Goal: Answer question/provide support

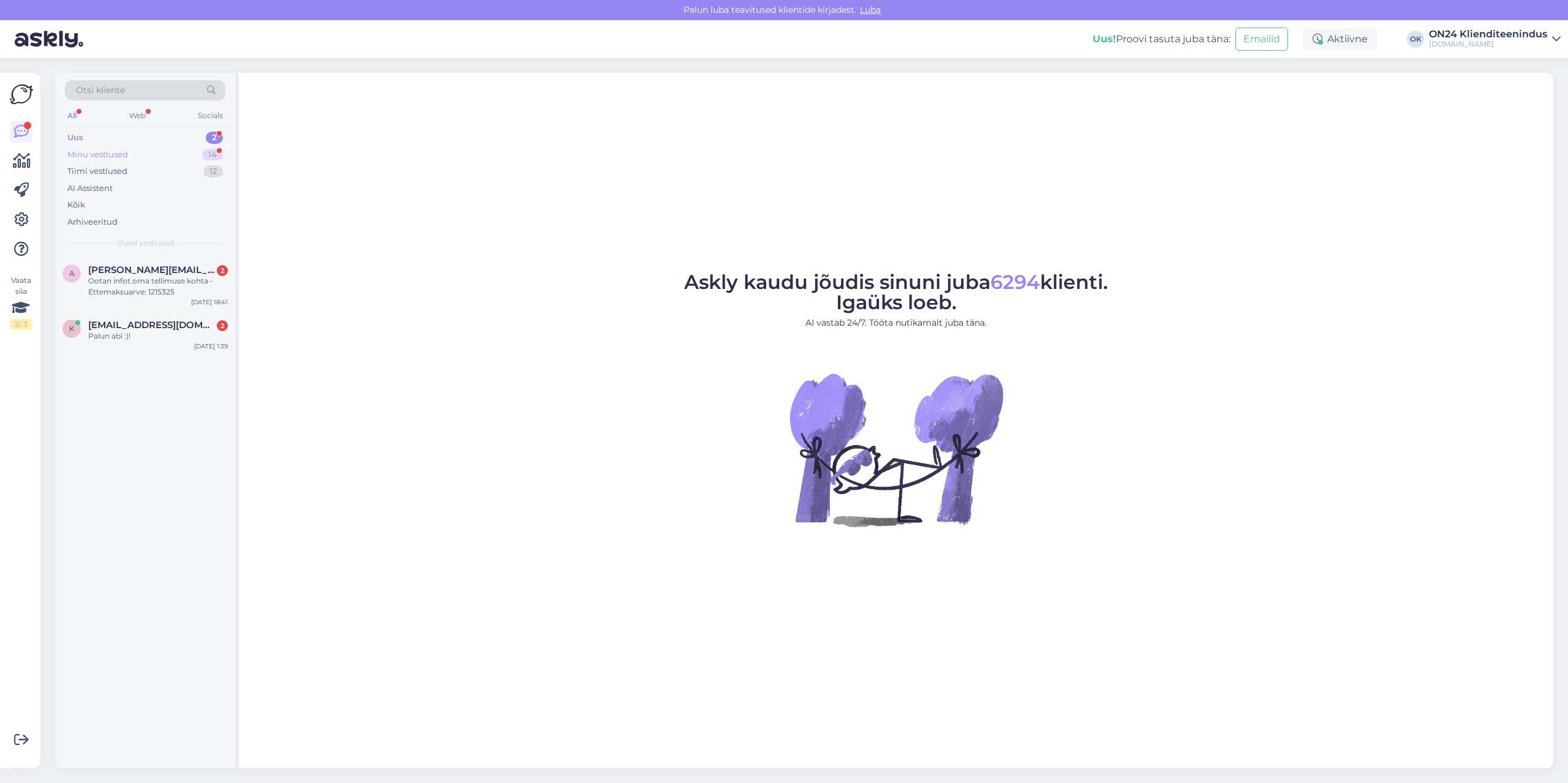
click at [113, 156] on div "Minu vestlused" at bounding box center [98, 155] width 61 height 12
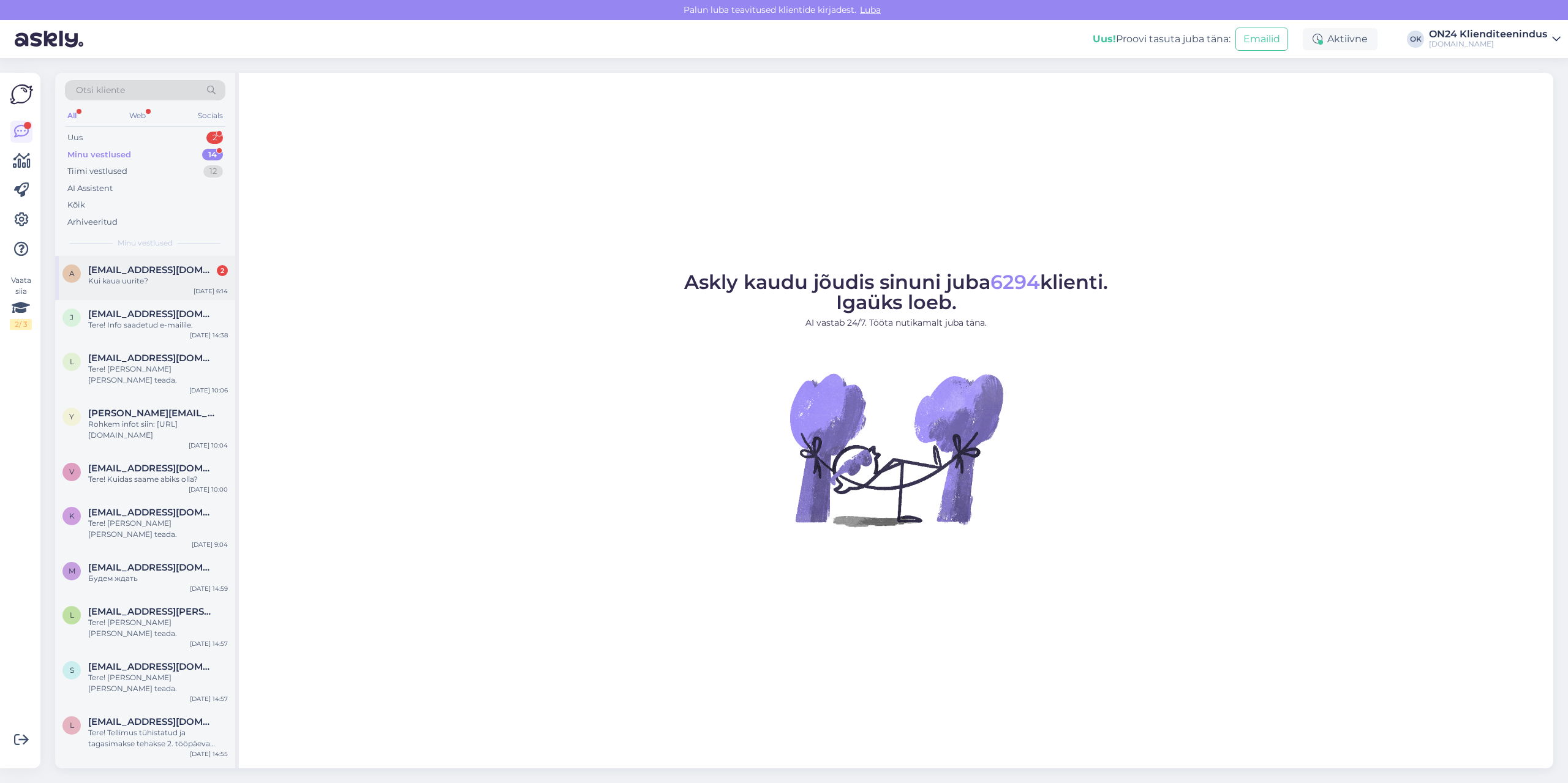
click at [160, 286] on div "Kui kaua uurite?" at bounding box center [158, 281] width 139 height 11
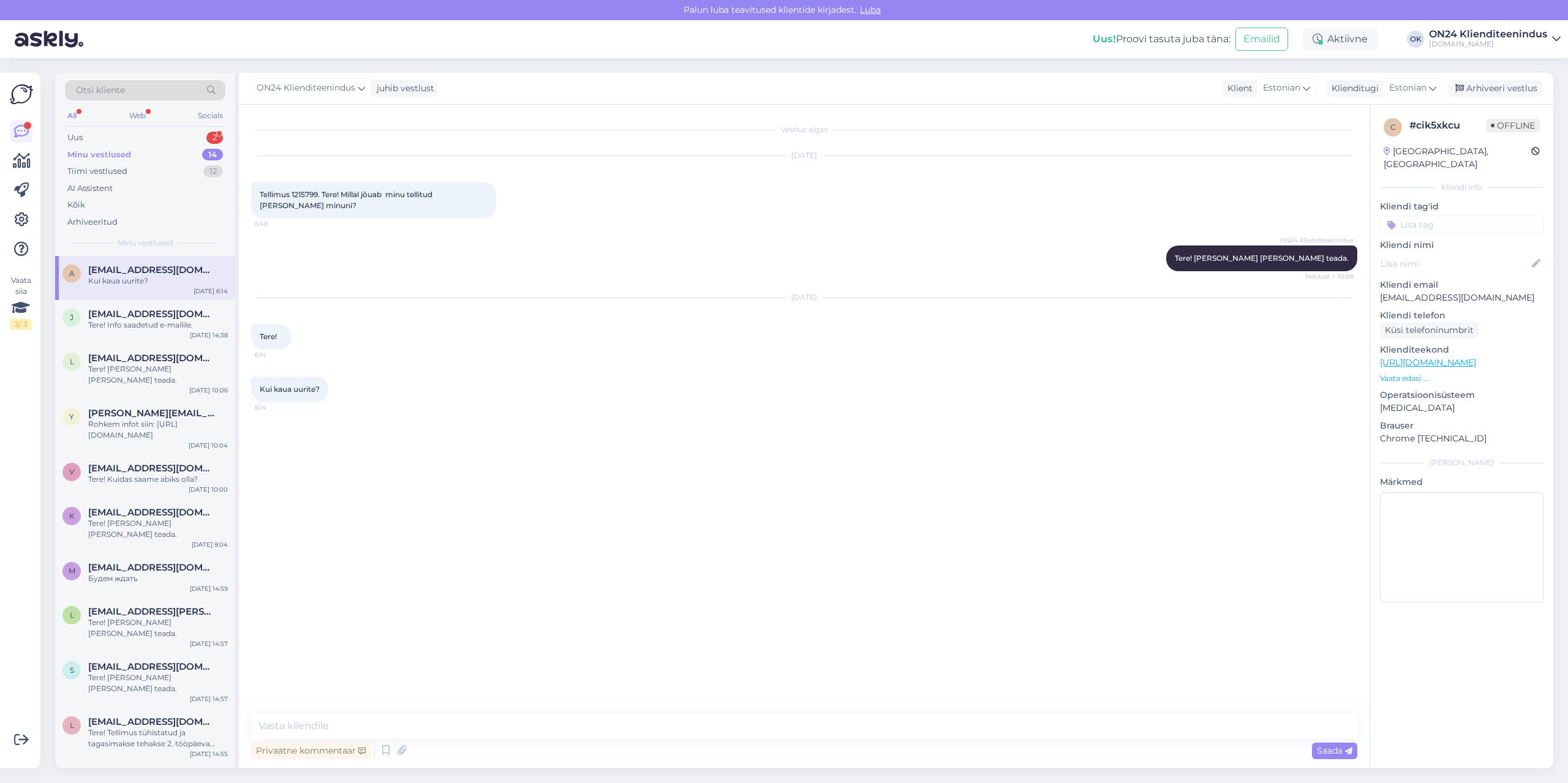
click at [310, 194] on span "Tellimus 1215799. Tere! Millal jõuab minu tellitud [PERSON_NAME] minuni?" at bounding box center [347, 200] width 174 height 20
copy span "1215799"
click at [467, 717] on textarea at bounding box center [804, 726] width 1106 height 25
type textarea "Tere! Päring saadetud aga oleneb, kuna vastus tuleb."
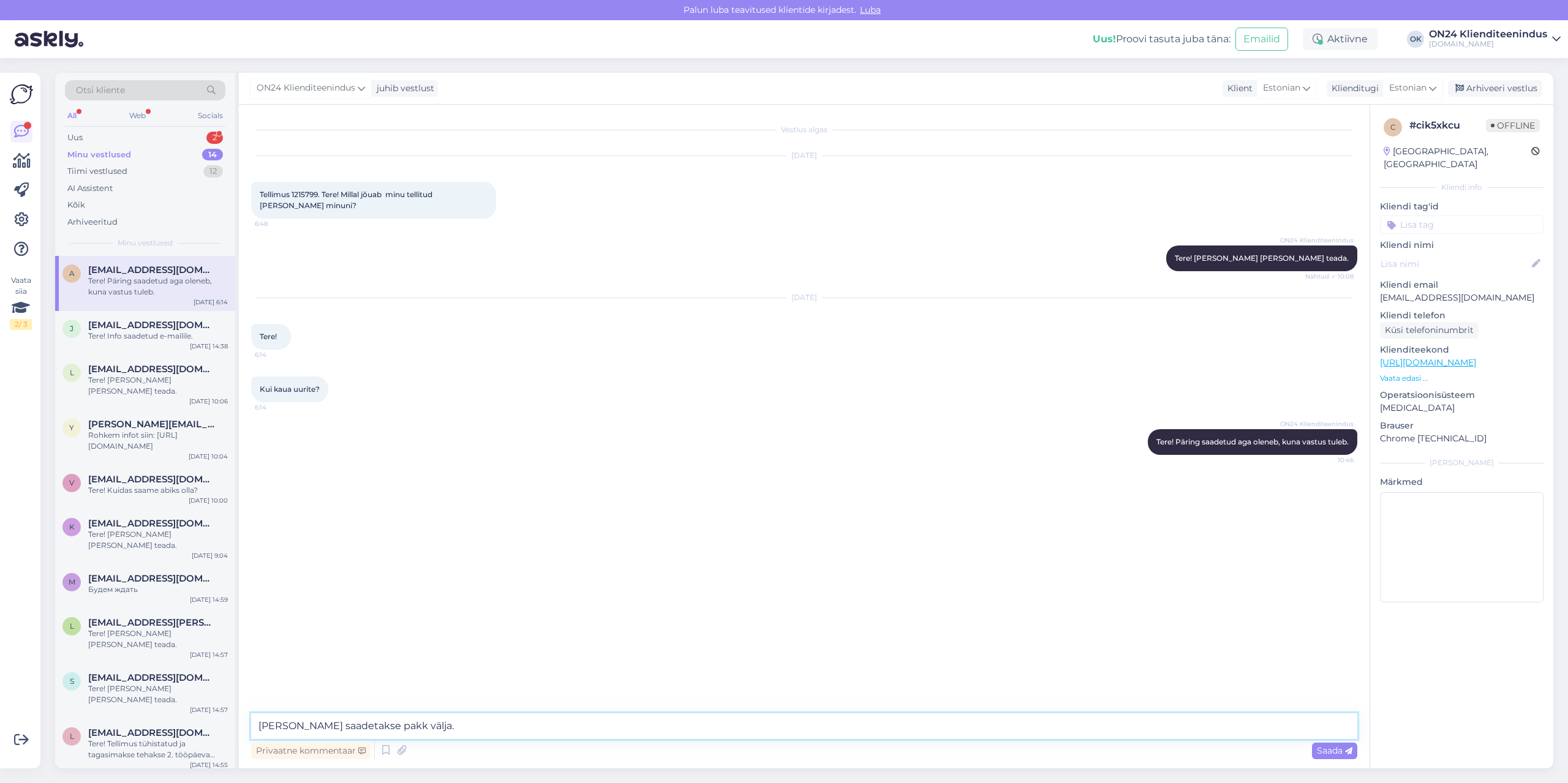
type textarea "[PERSON_NAME] saadetakse pakk välja."
click at [1508, 89] on div "Arhiveeri vestlus" at bounding box center [1495, 89] width 94 height 17
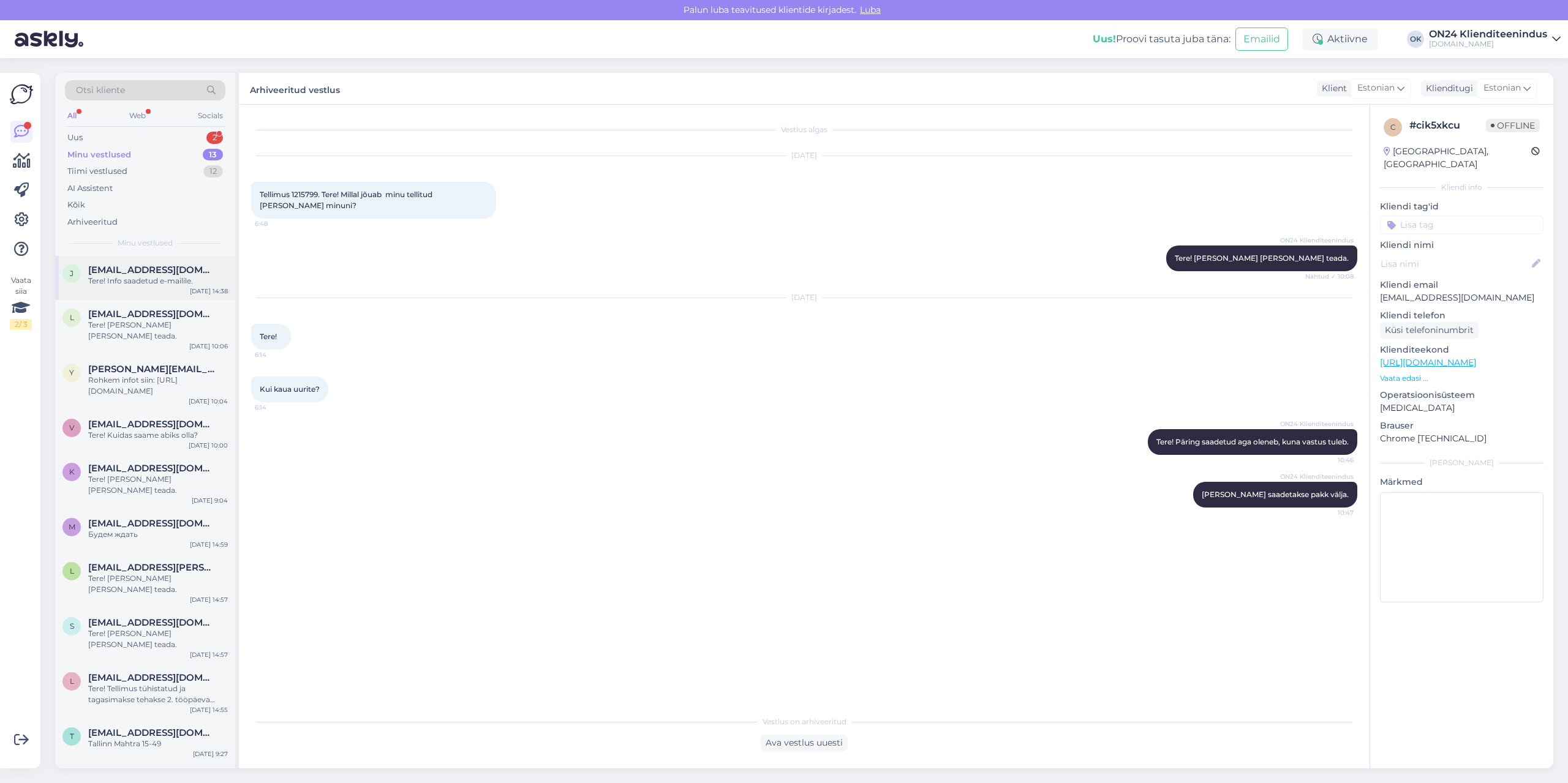
click at [133, 284] on div "Tere! Info saadetud e-mailile." at bounding box center [158, 281] width 139 height 11
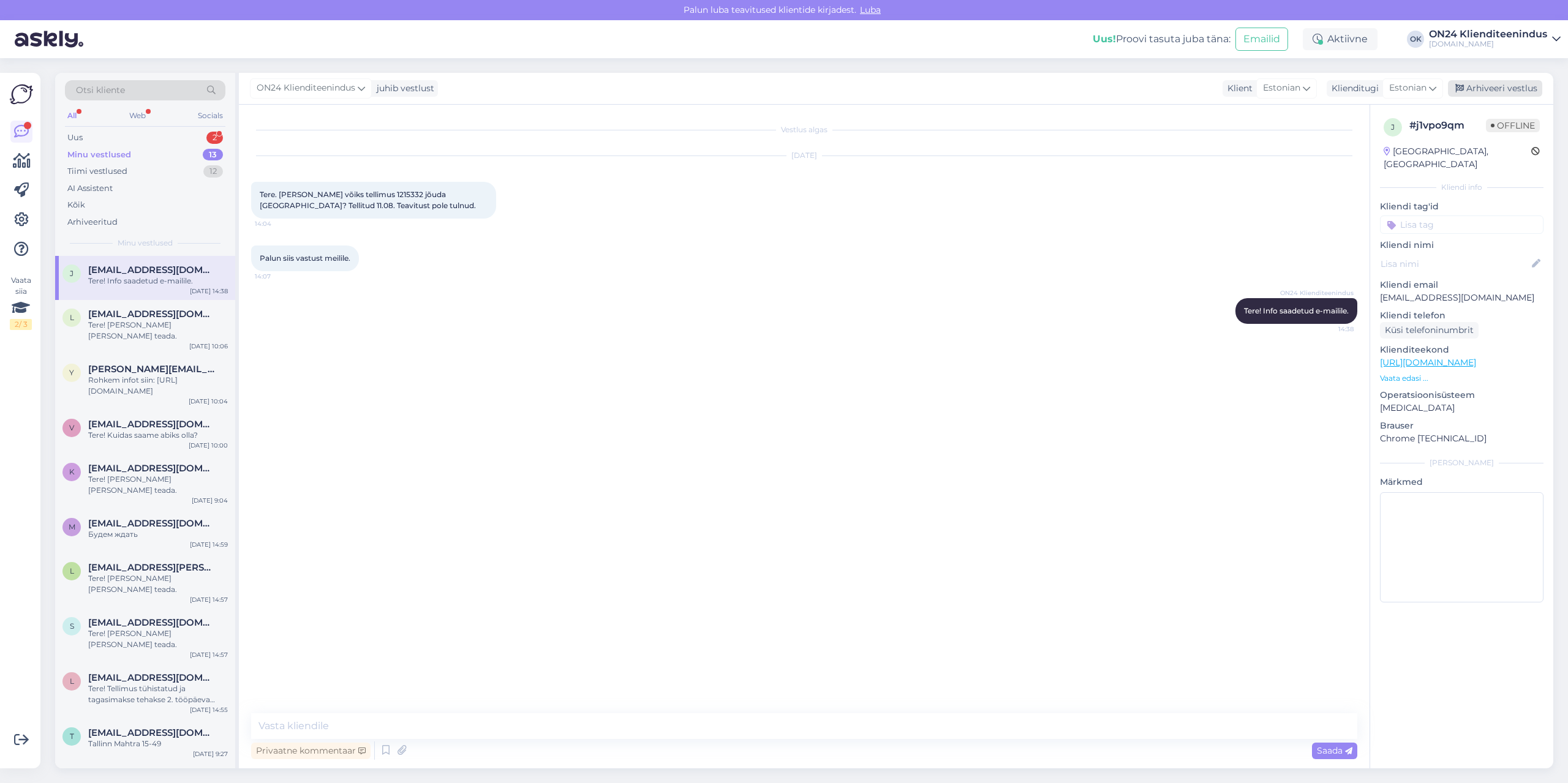
click at [1489, 89] on div "Arhiveeri vestlus" at bounding box center [1495, 89] width 94 height 17
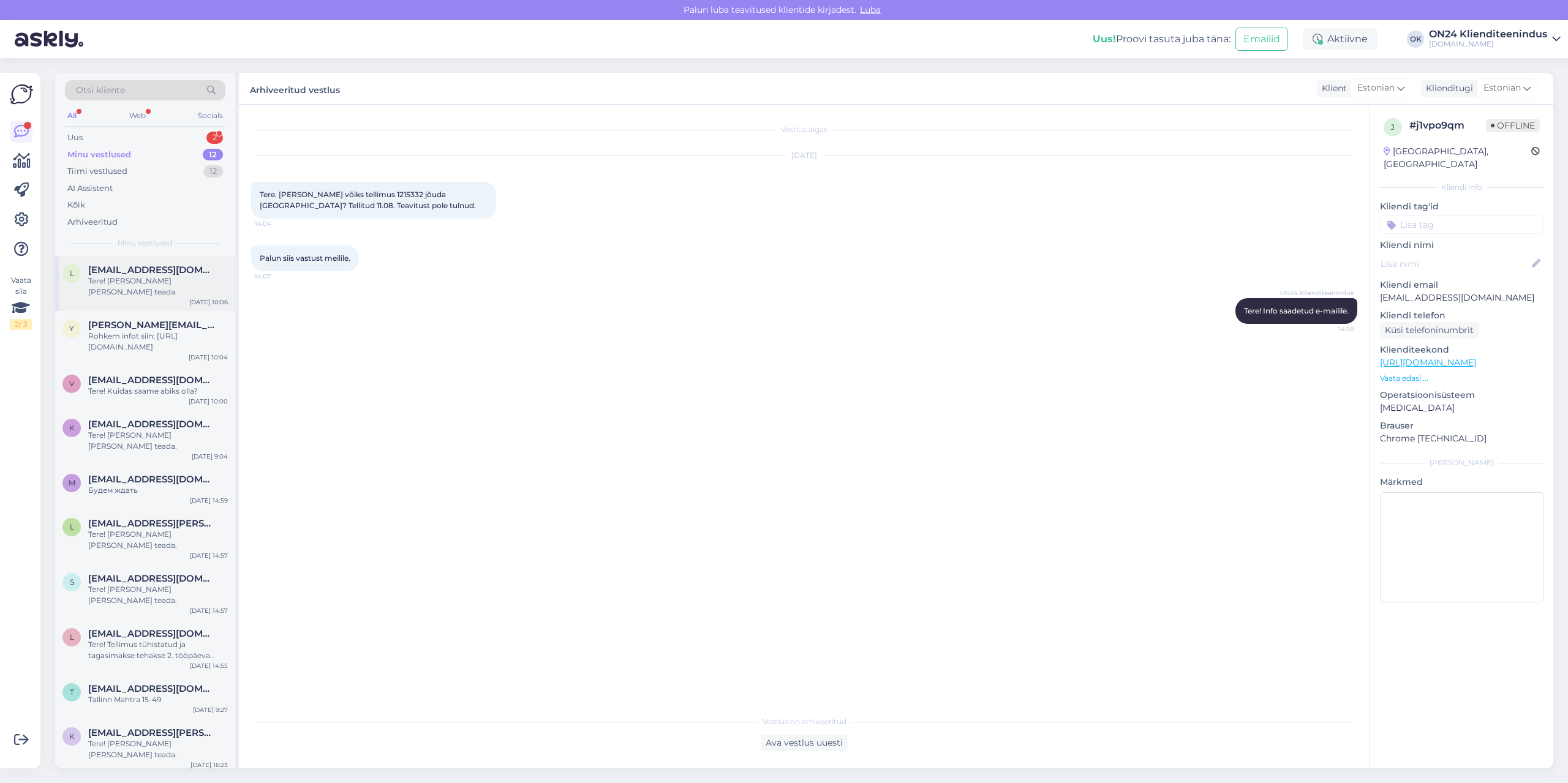
click at [163, 277] on div "Tere! [PERSON_NAME] [PERSON_NAME] teada." at bounding box center [158, 287] width 139 height 22
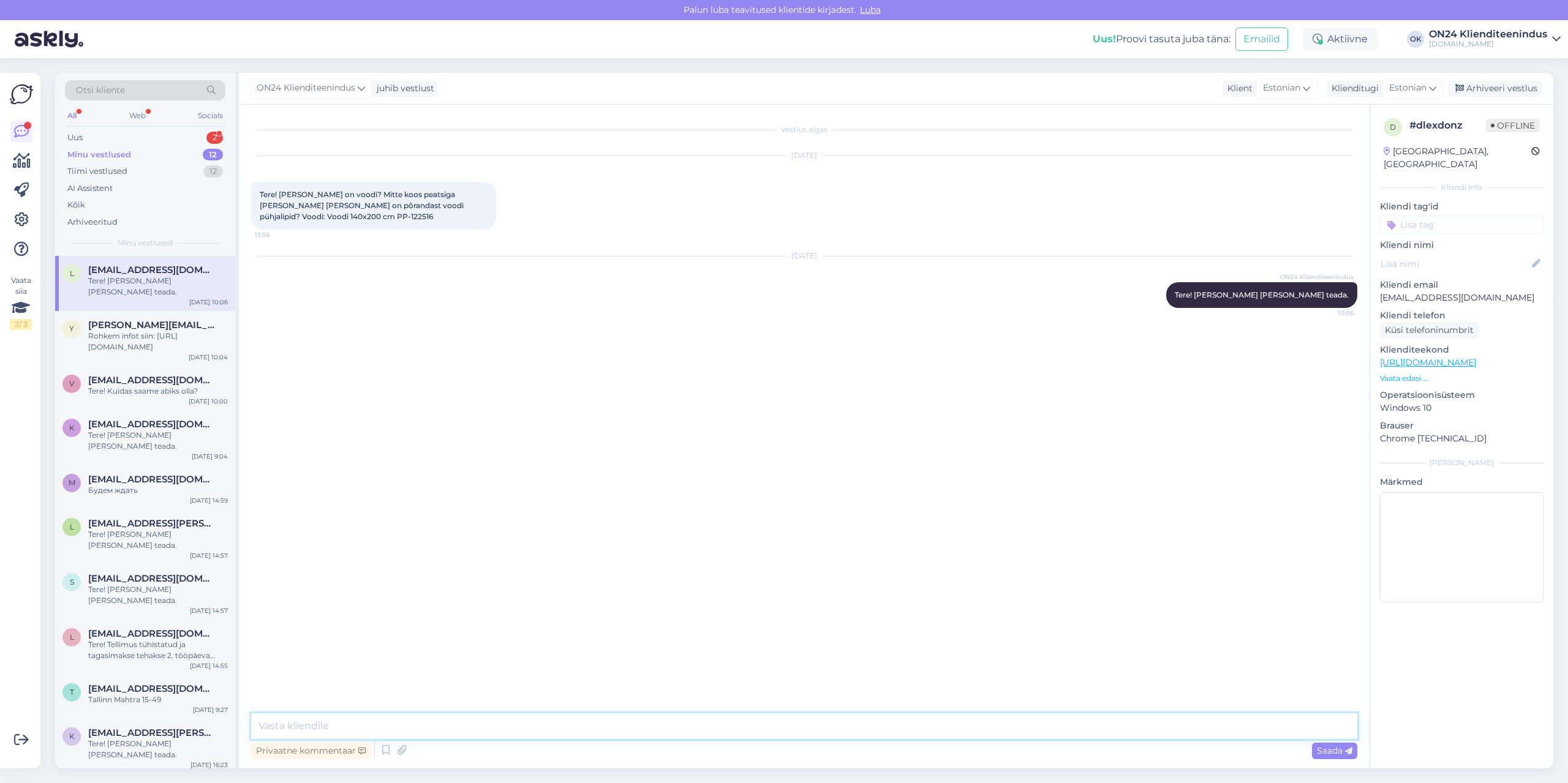
click at [306, 721] on textarea at bounding box center [804, 726] width 1106 height 25
type textarea "Tere! Umbes 30 cm."
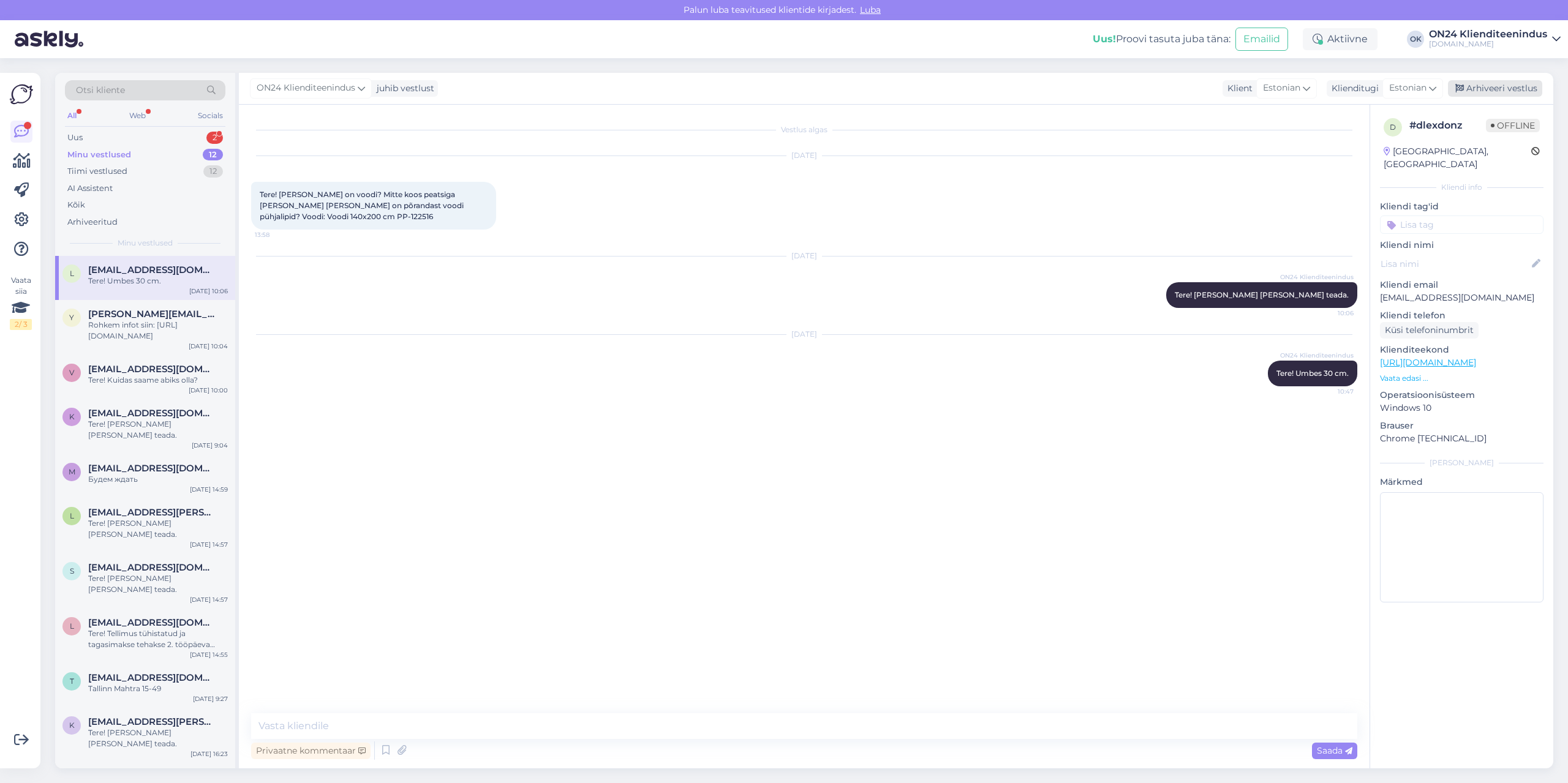
click at [1500, 89] on div "Arhiveeri vestlus" at bounding box center [1495, 89] width 94 height 17
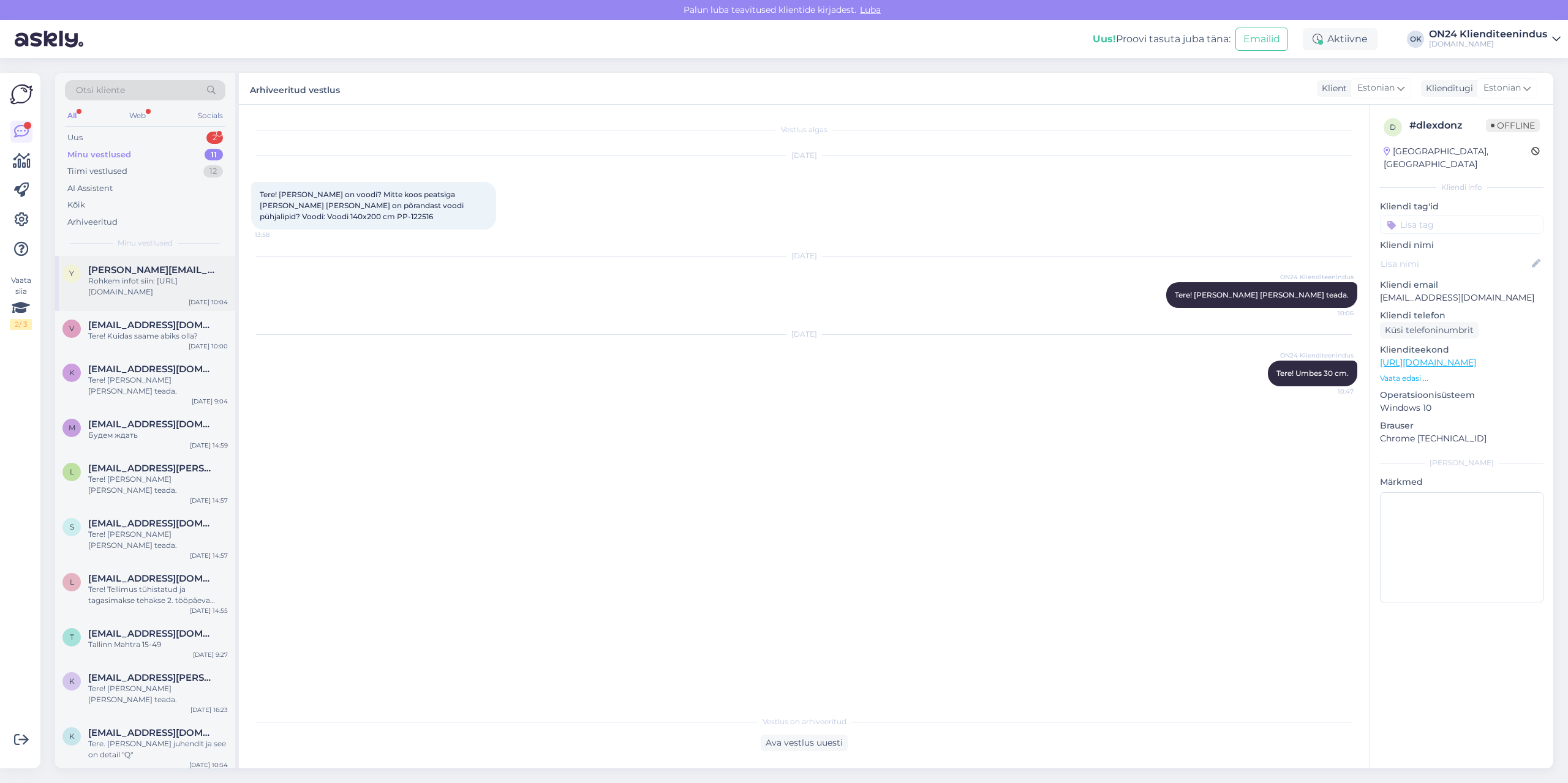
click at [162, 292] on div "Rohkem infot siin: [URL][DOMAIN_NAME]" at bounding box center [158, 287] width 139 height 22
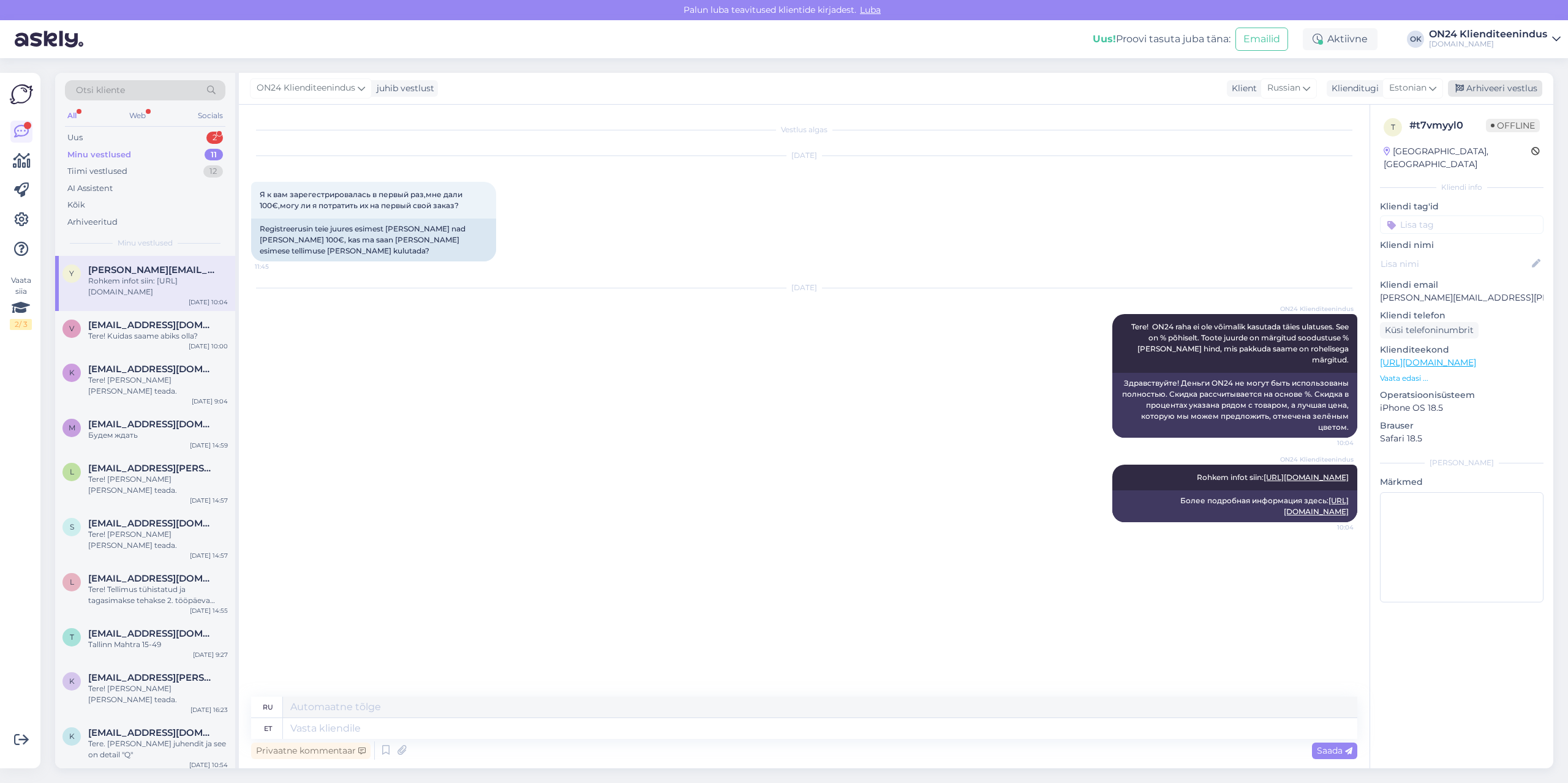
click at [1489, 81] on div "Arhiveeri vestlus" at bounding box center [1495, 89] width 94 height 17
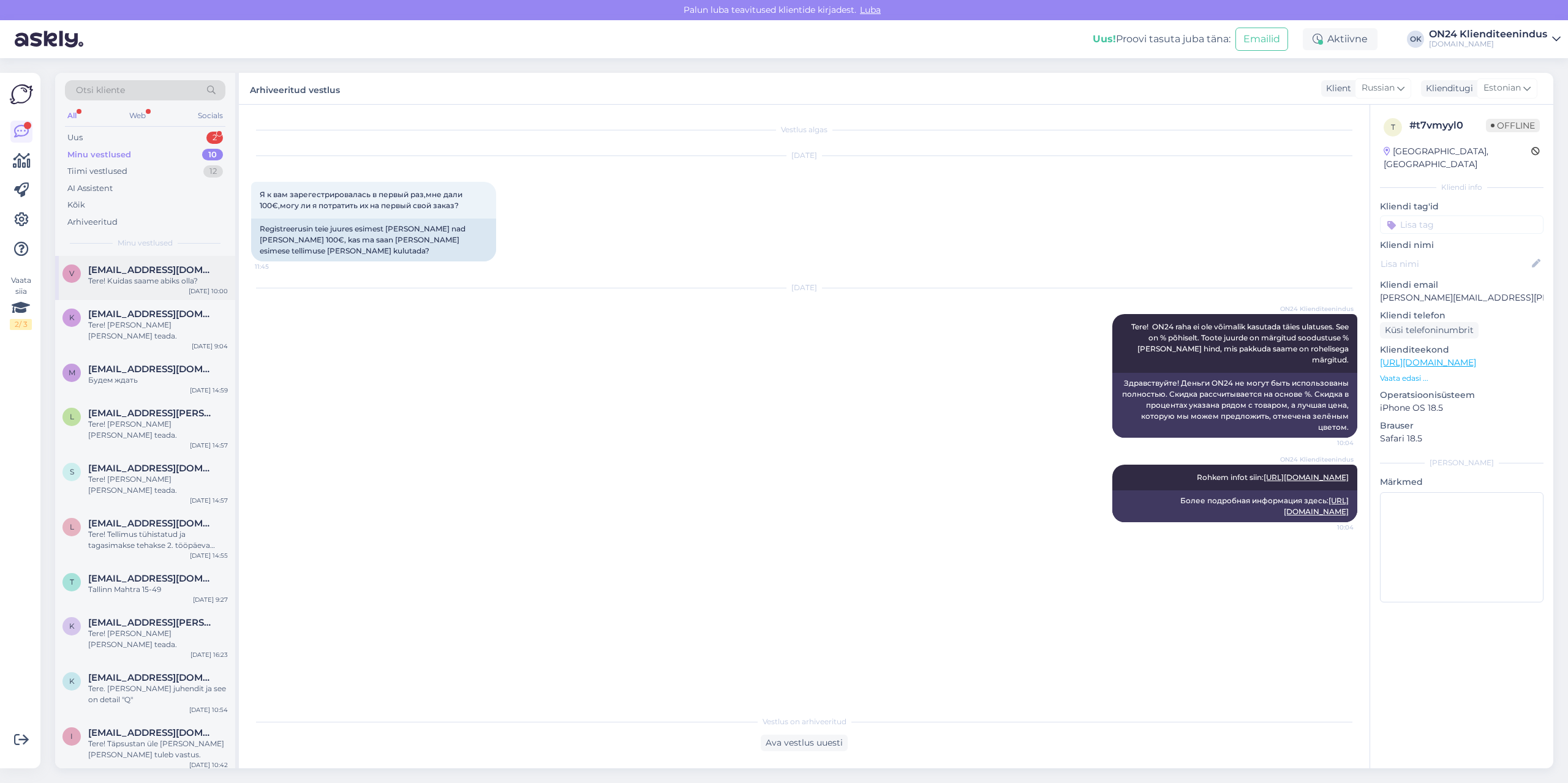
click at [113, 284] on div "Tere! Kuidas saame abiks olla?" at bounding box center [158, 281] width 139 height 11
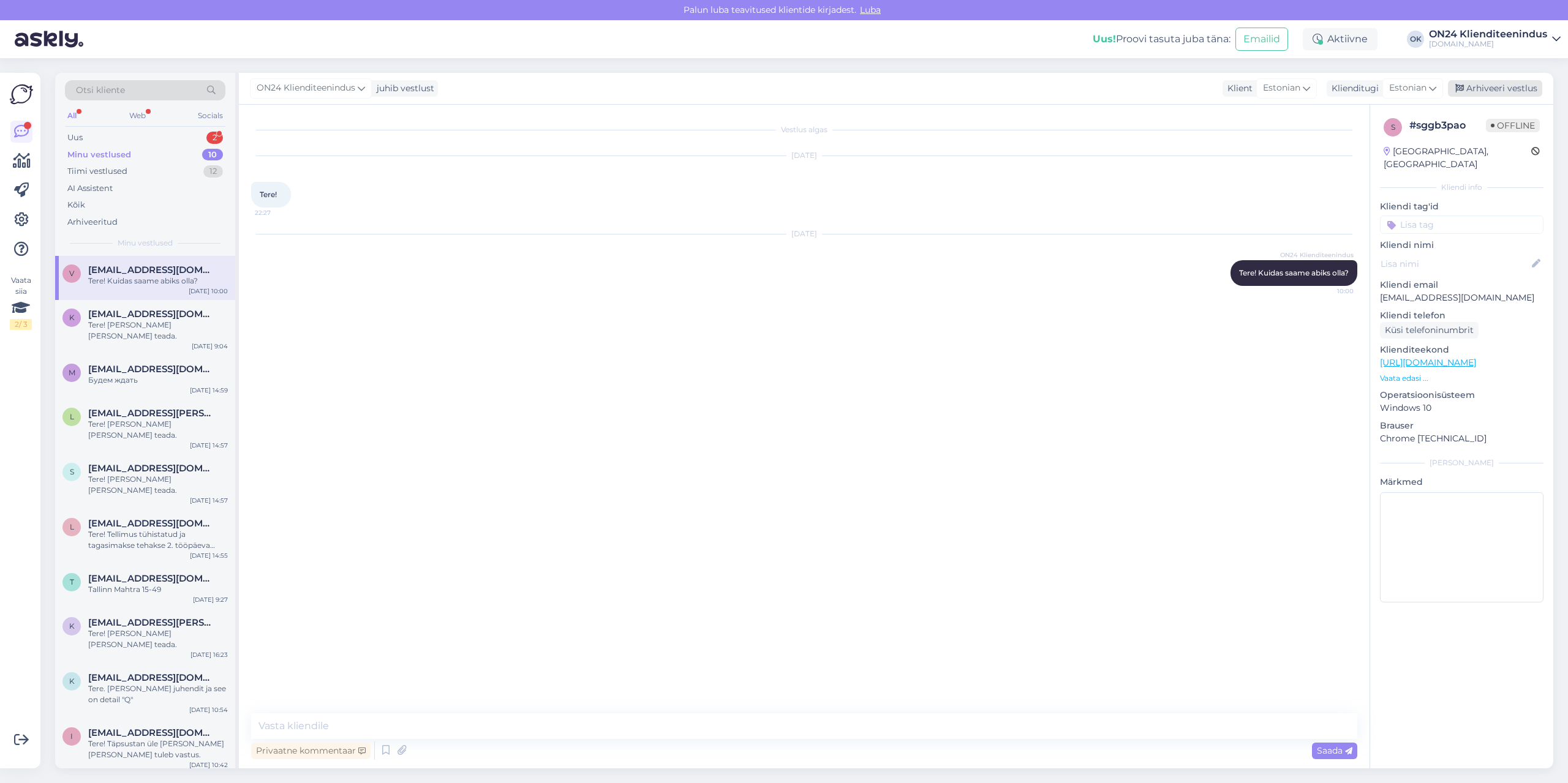
click at [1492, 89] on div "Arhiveeri vestlus" at bounding box center [1495, 89] width 94 height 17
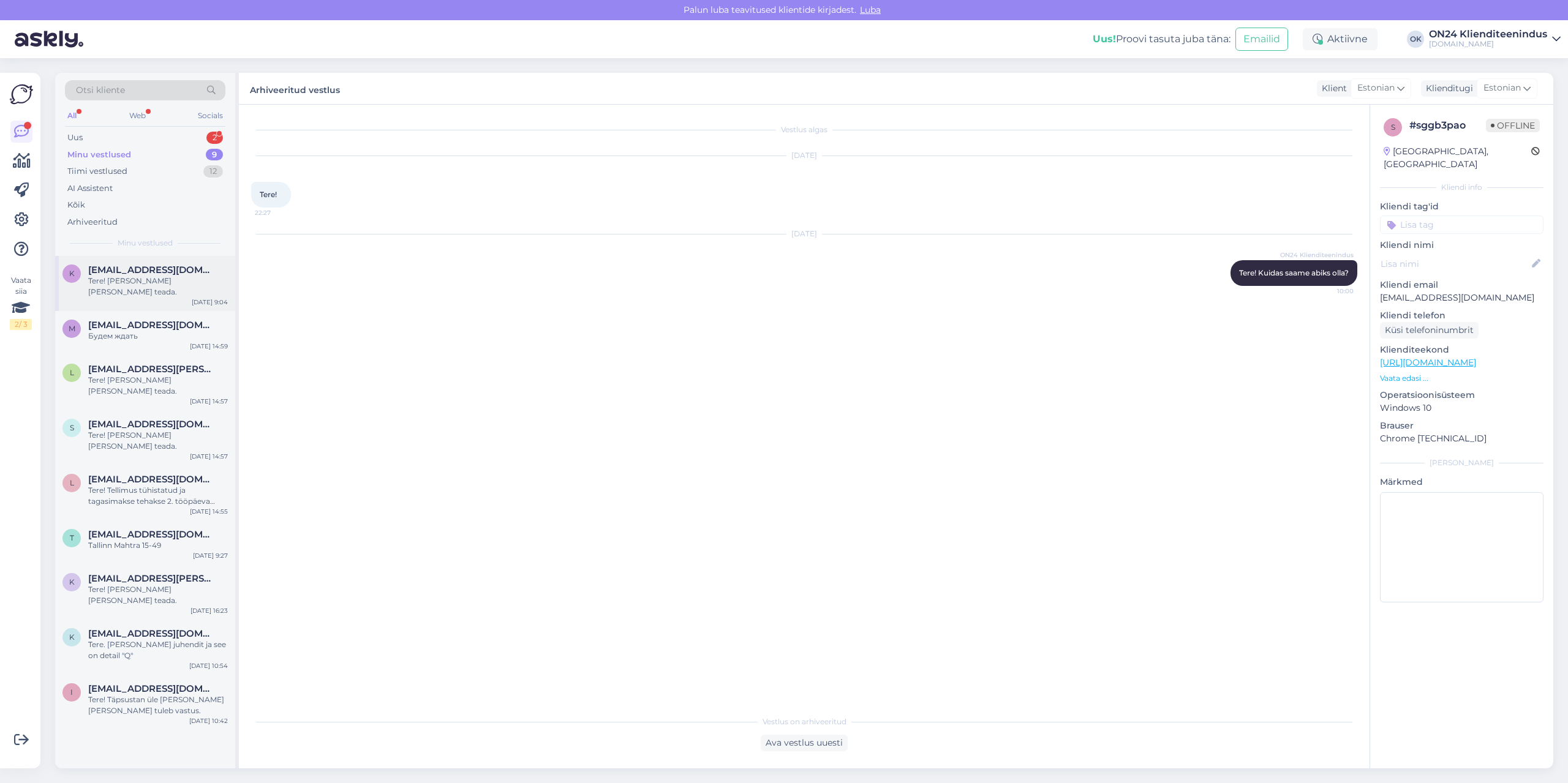
click at [136, 287] on div "k [EMAIL_ADDRESS][DOMAIN_NAME] Tere! [PERSON_NAME] [PERSON_NAME] teada. [DATE] …" at bounding box center [145, 284] width 180 height 55
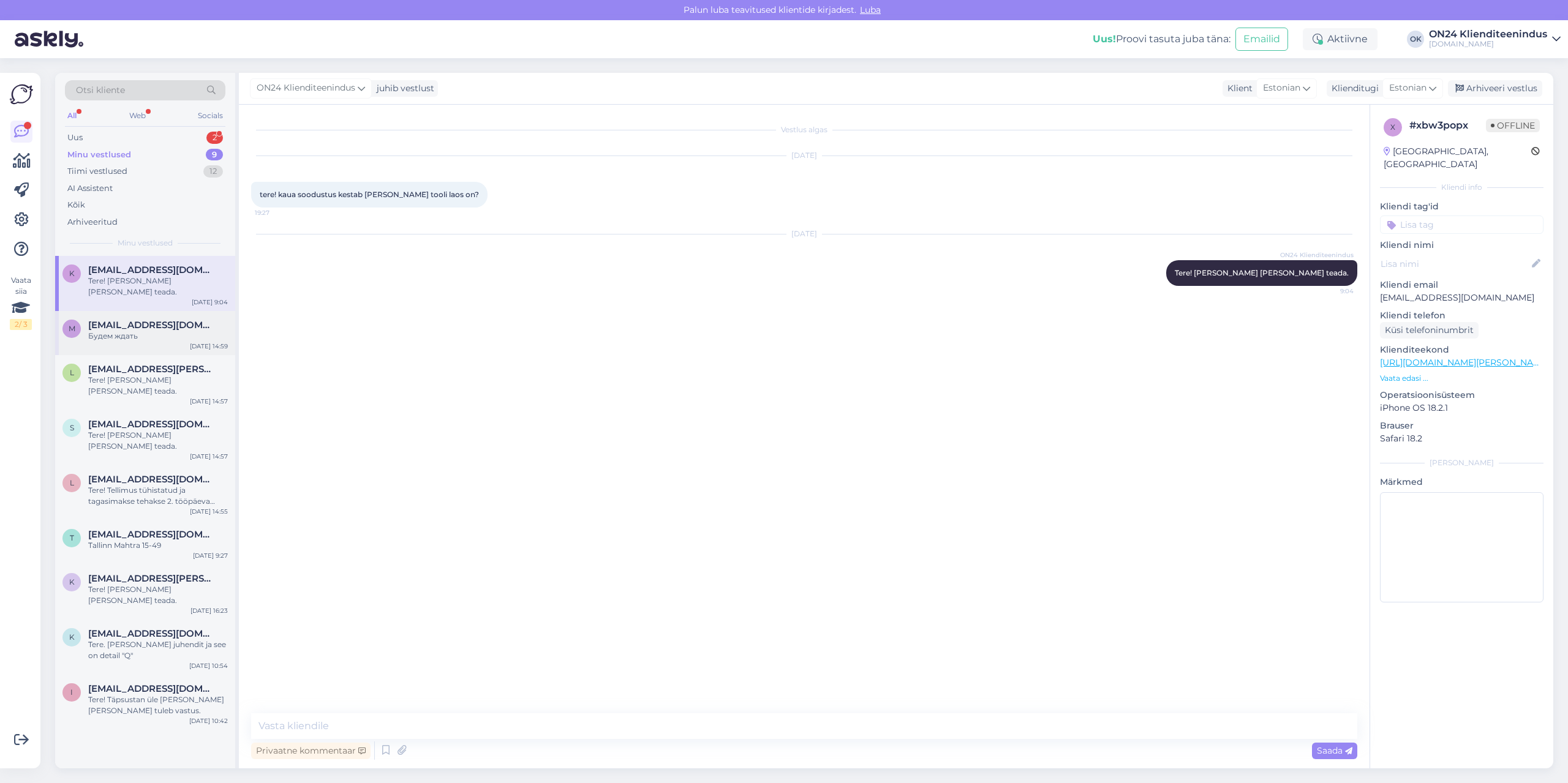
click at [131, 331] on div "Будем ждать" at bounding box center [158, 336] width 139 height 11
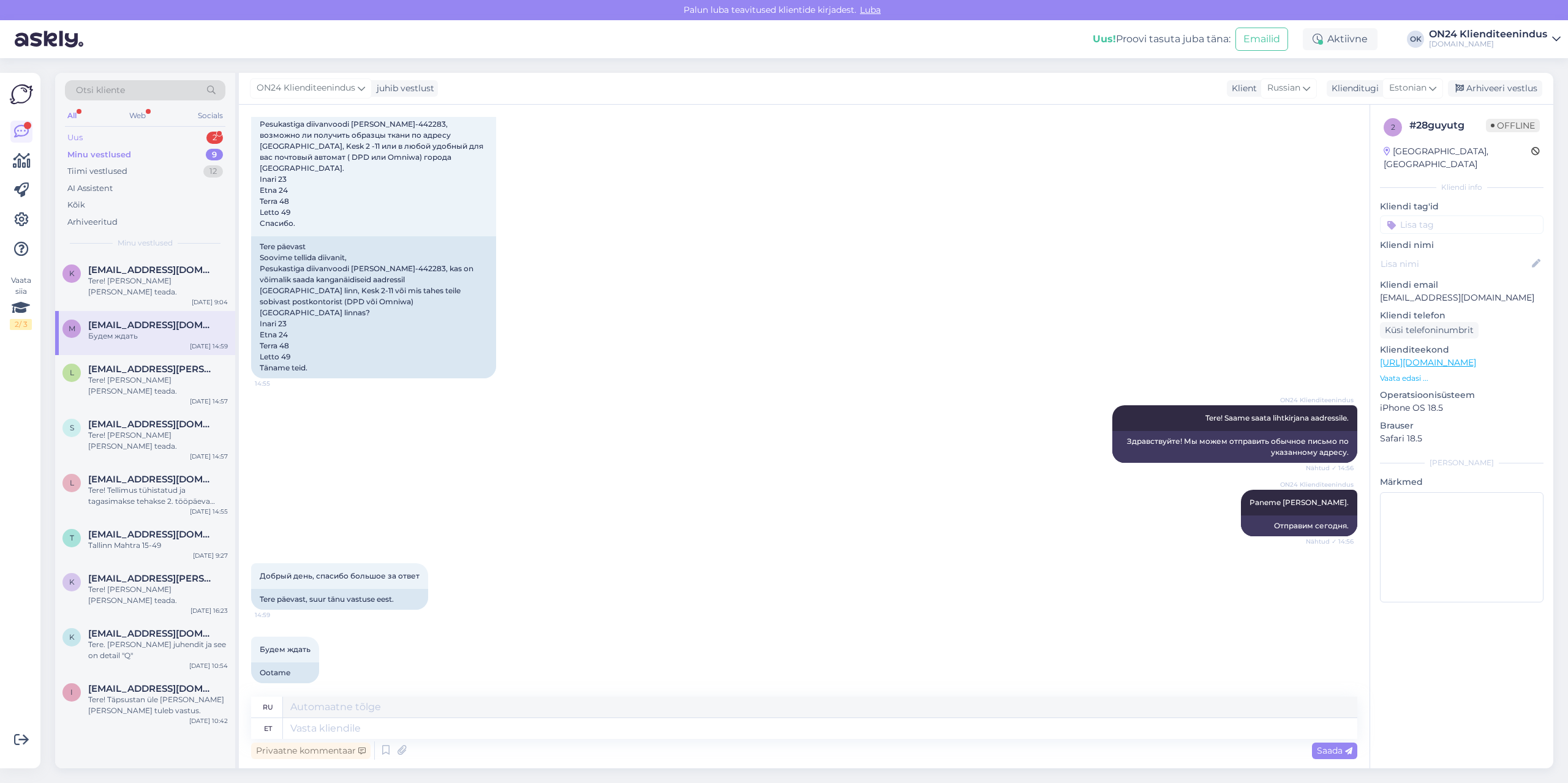
click at [128, 138] on div "Uus 2" at bounding box center [144, 138] width 160 height 17
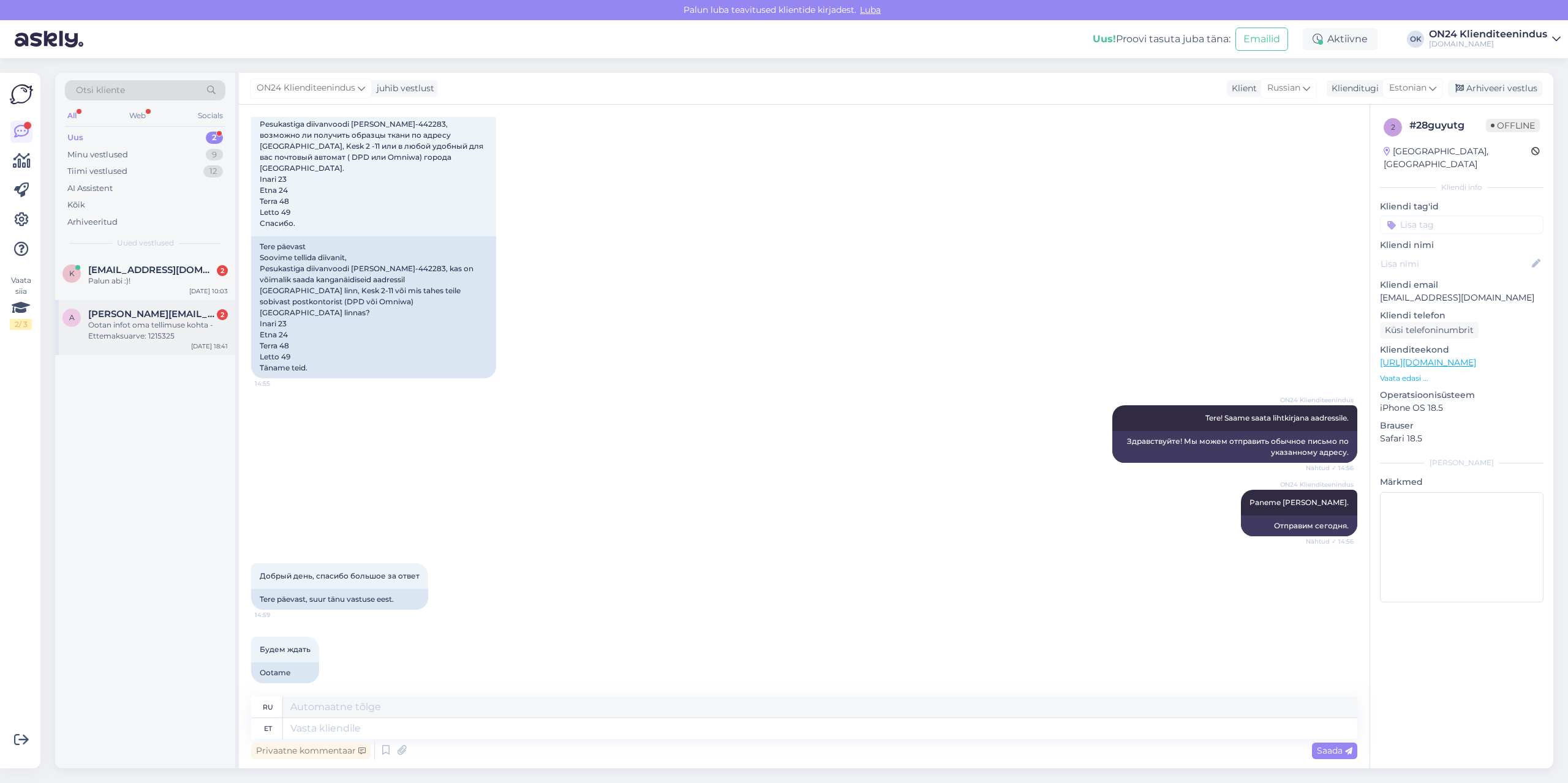
click at [150, 319] on div "Ootan infot oma tellimuse kohta - Ettemaksuarve: 1215325" at bounding box center [158, 330] width 139 height 22
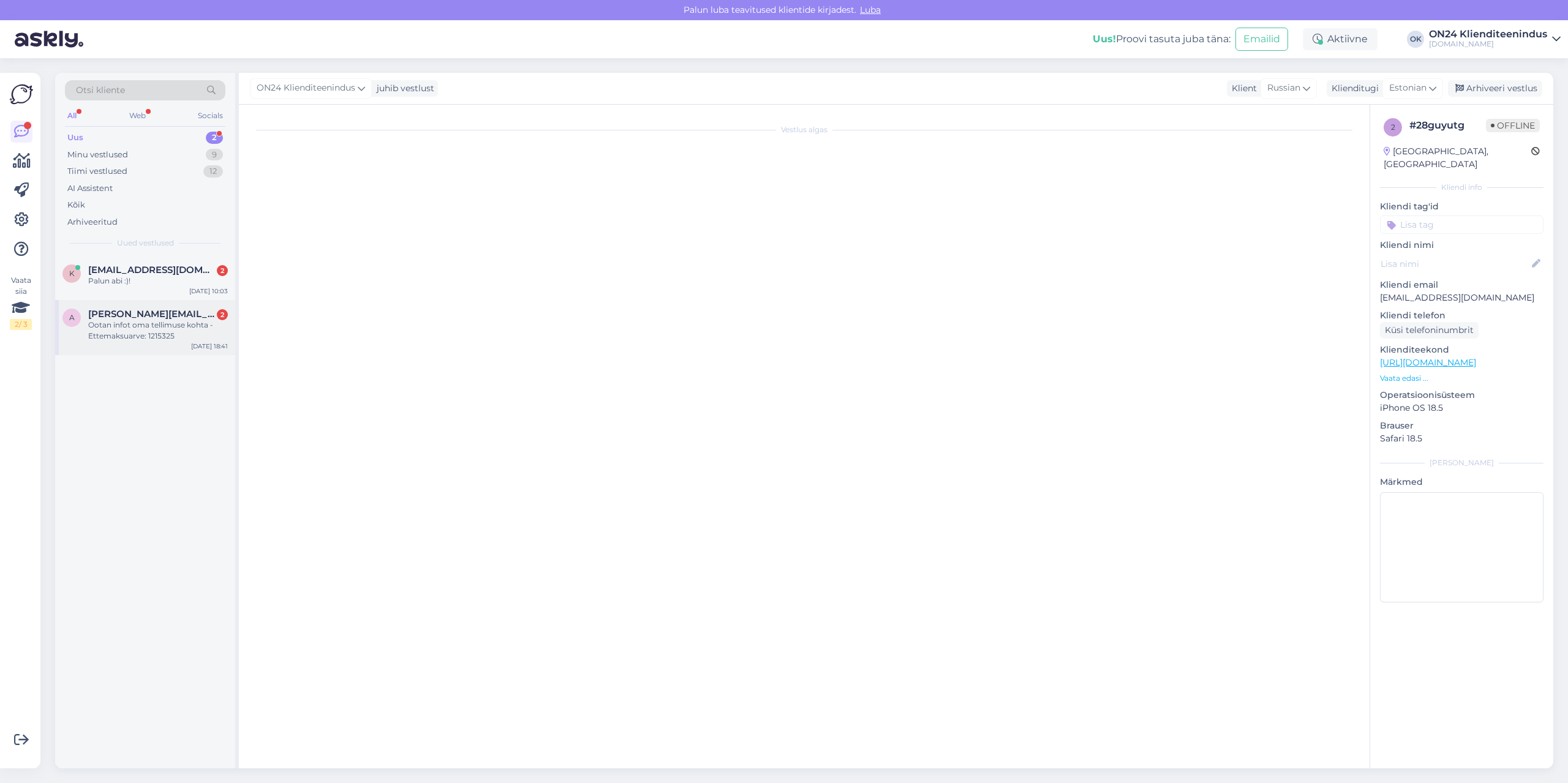
scroll to position [0, 0]
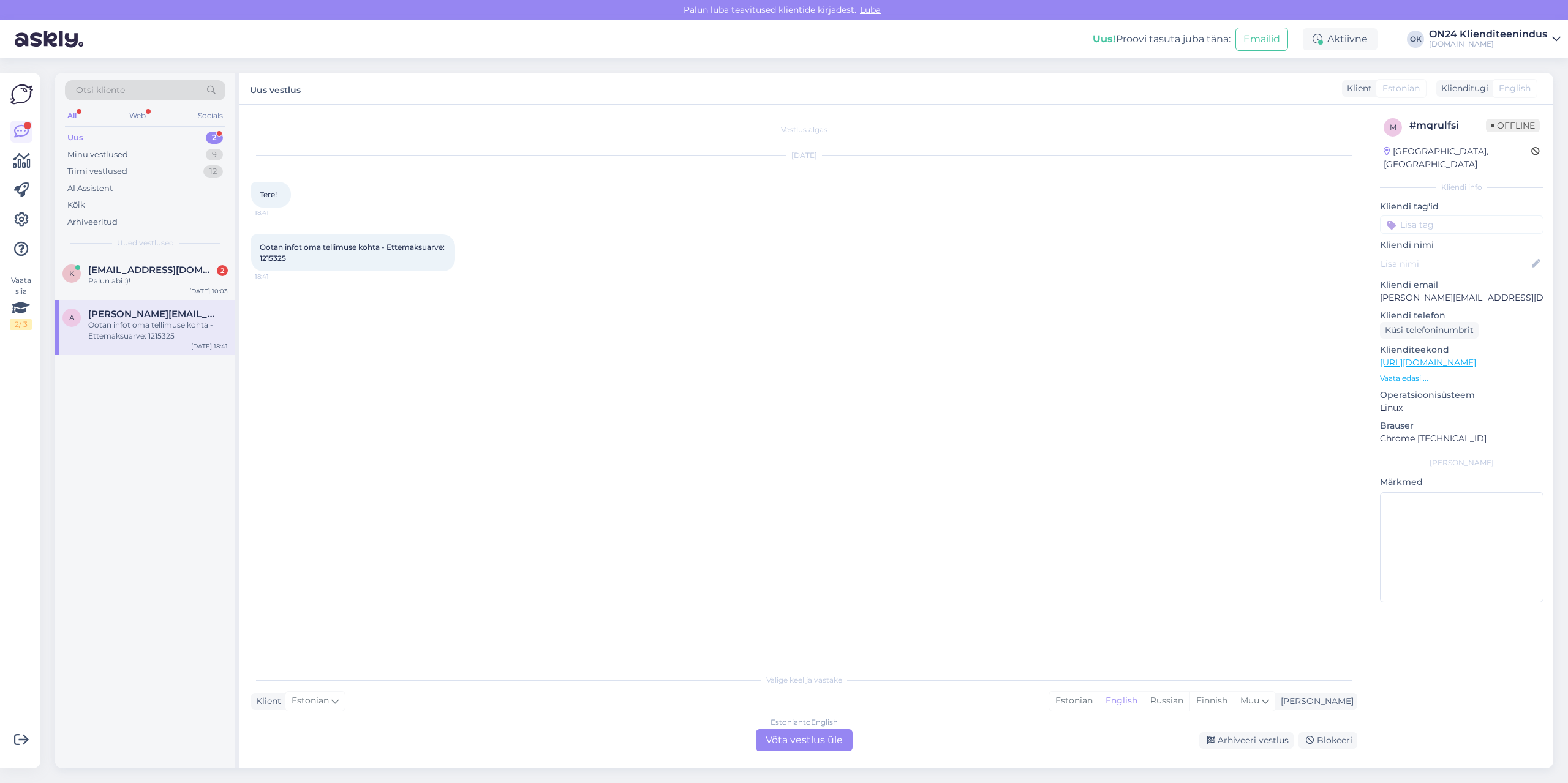
click at [274, 259] on span "Ootan infot oma tellimuse kohta - Ettemaksuarve: 1215325" at bounding box center [353, 253] width 187 height 20
copy div "1215325 18:41"
click at [1099, 694] on div "Estonian" at bounding box center [1074, 701] width 49 height 18
click at [800, 744] on div "Estonian to Estonian Võta vestlus üle" at bounding box center [804, 740] width 97 height 22
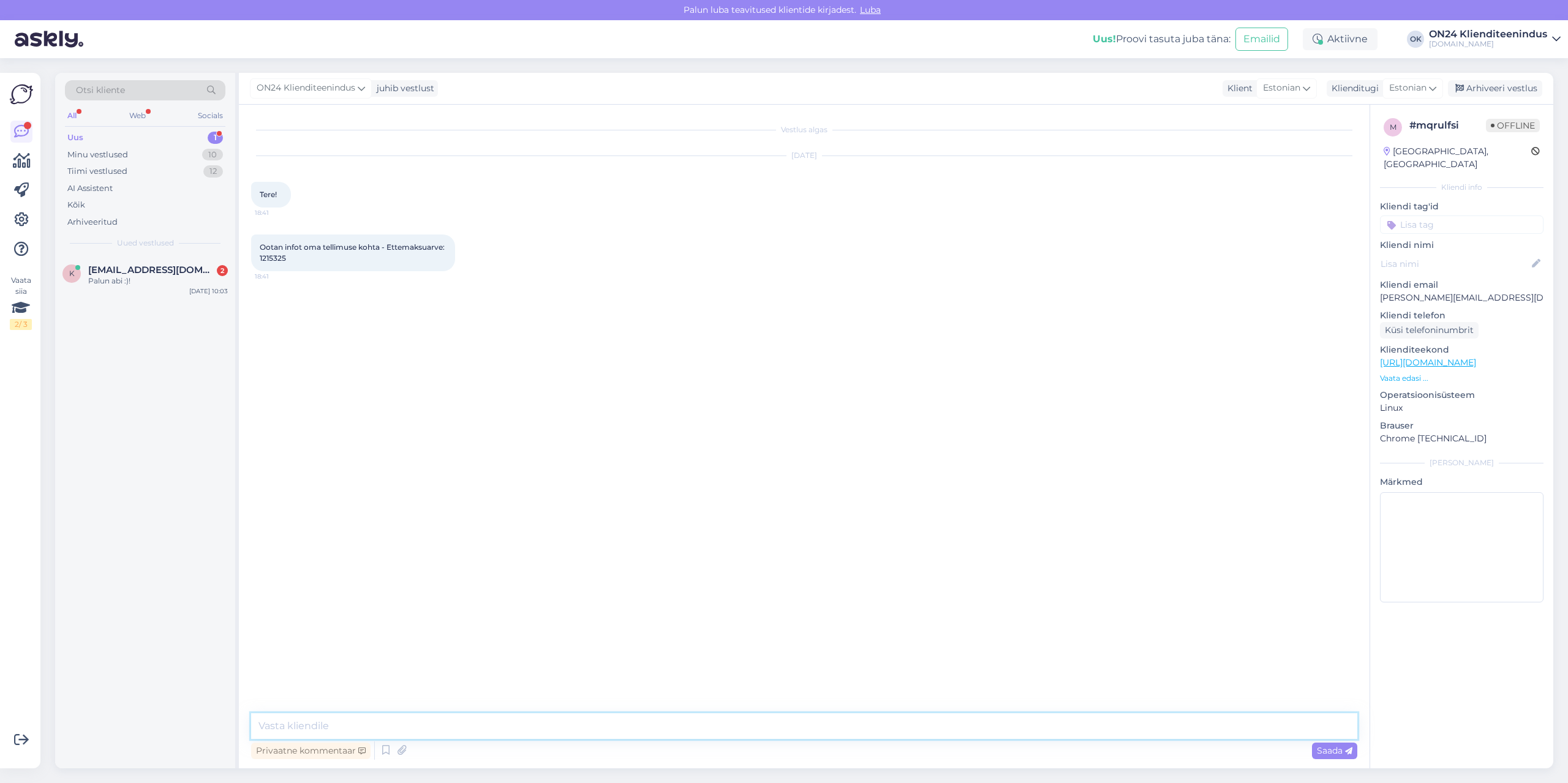
click at [734, 733] on textarea at bounding box center [804, 726] width 1106 height 25
type textarea "Tere! Tellimus peaks [DATE] jõudma Teieni."
click at [136, 287] on div "k [EMAIL_ADDRESS][DOMAIN_NAME] 2 Palun abi :)! [DATE] 10:03" at bounding box center [145, 278] width 180 height 44
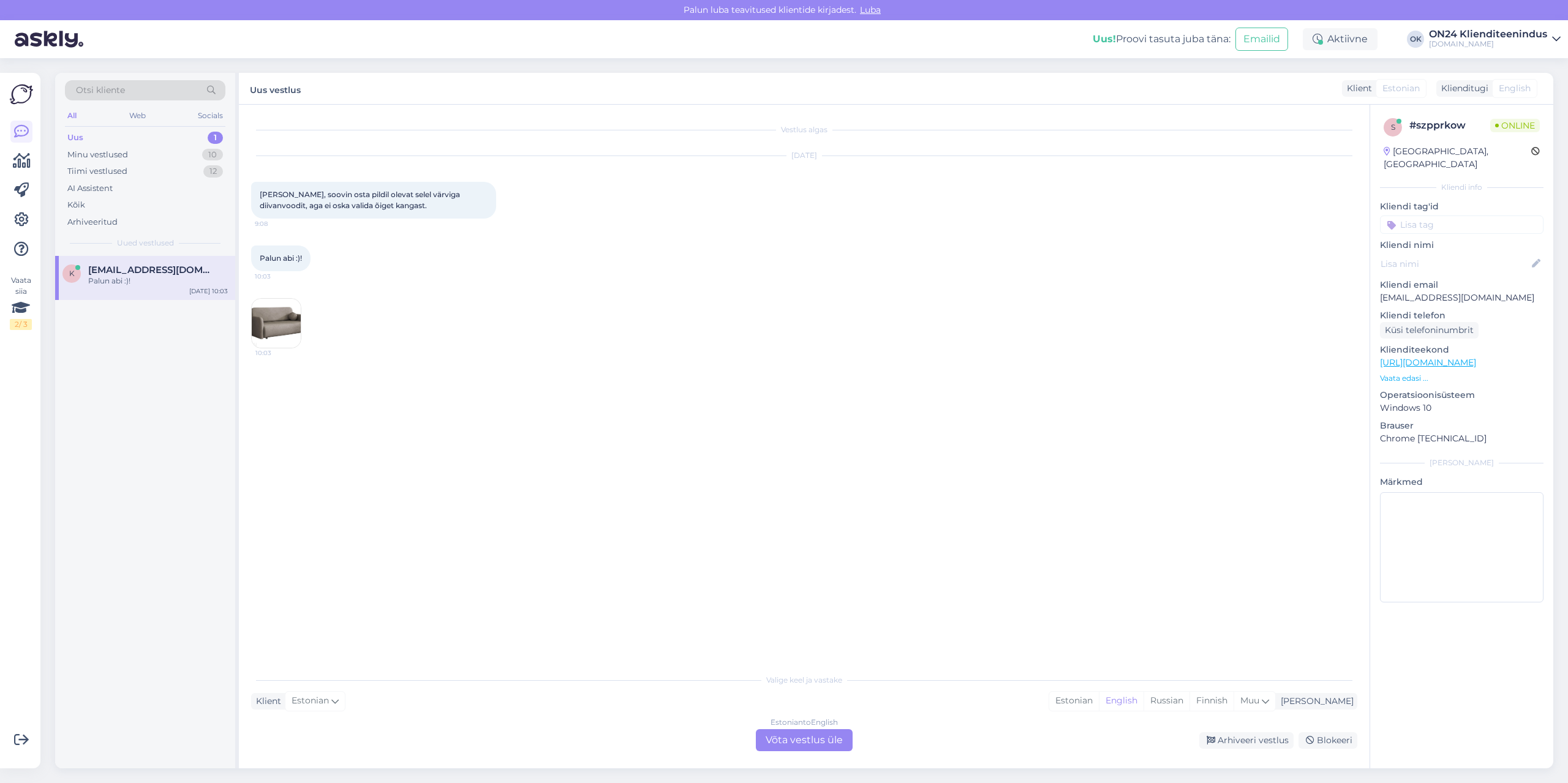
click at [1418, 373] on p "Vaata edasi ..." at bounding box center [1461, 378] width 163 height 11
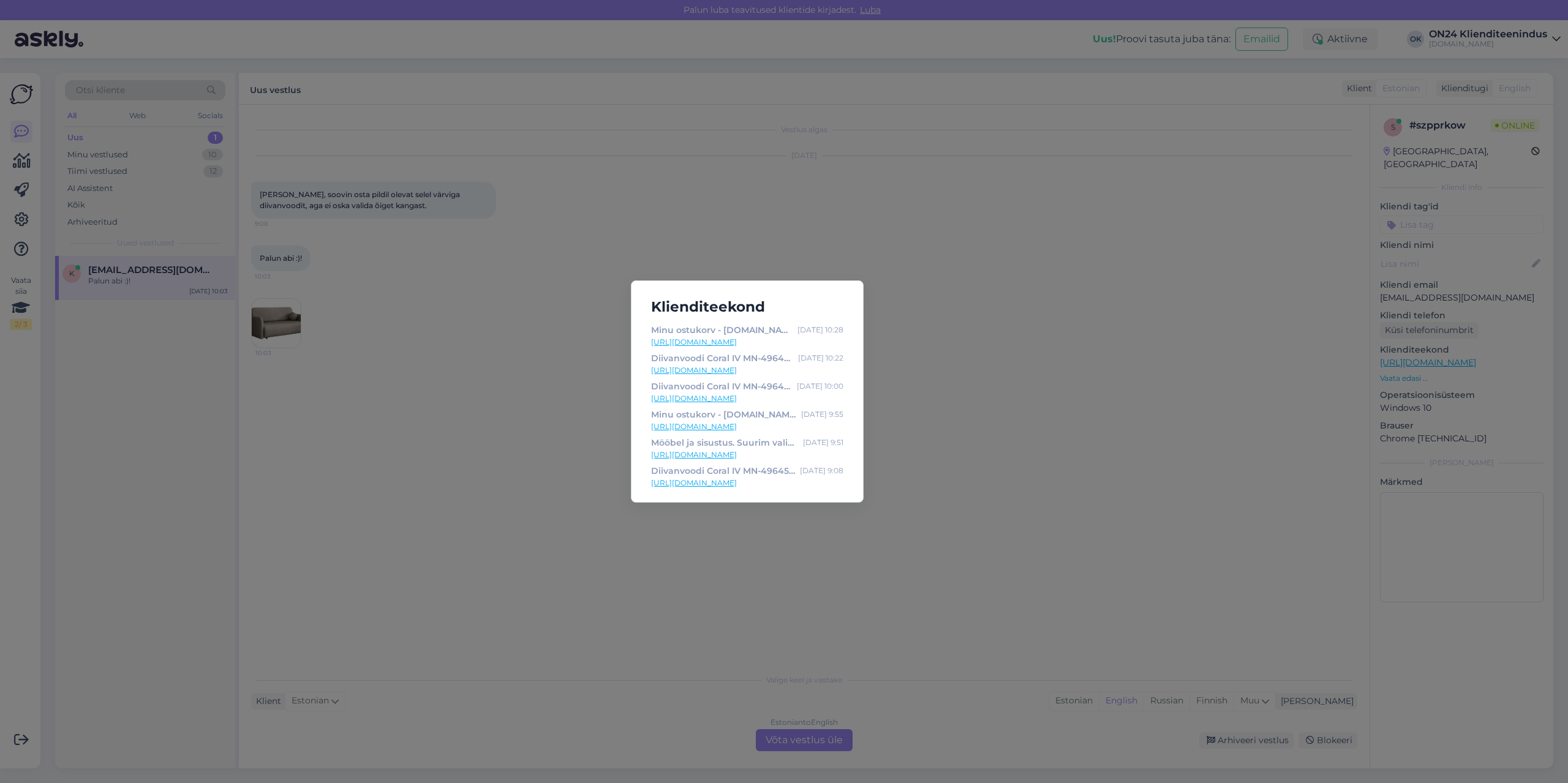
click at [735, 369] on link "[URL][DOMAIN_NAME]" at bounding box center [747, 370] width 192 height 11
click at [568, 340] on div "Klienditeekond Minu ostukorv - [DOMAIN_NAME] Sisustuskaubamaja [DATE] 10:28 [UR…" at bounding box center [784, 391] width 1568 height 783
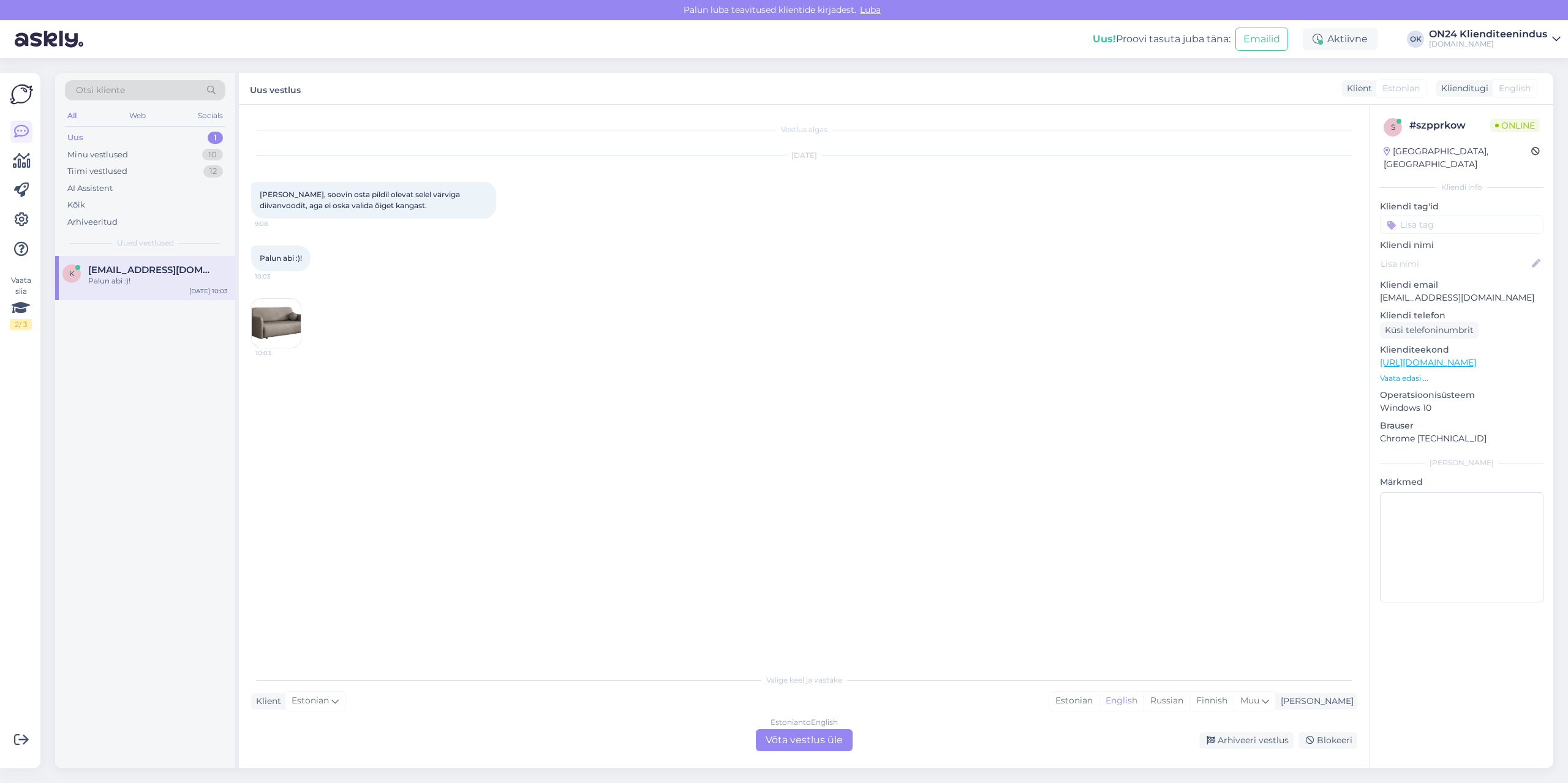
click at [271, 320] on img at bounding box center [277, 324] width 49 height 49
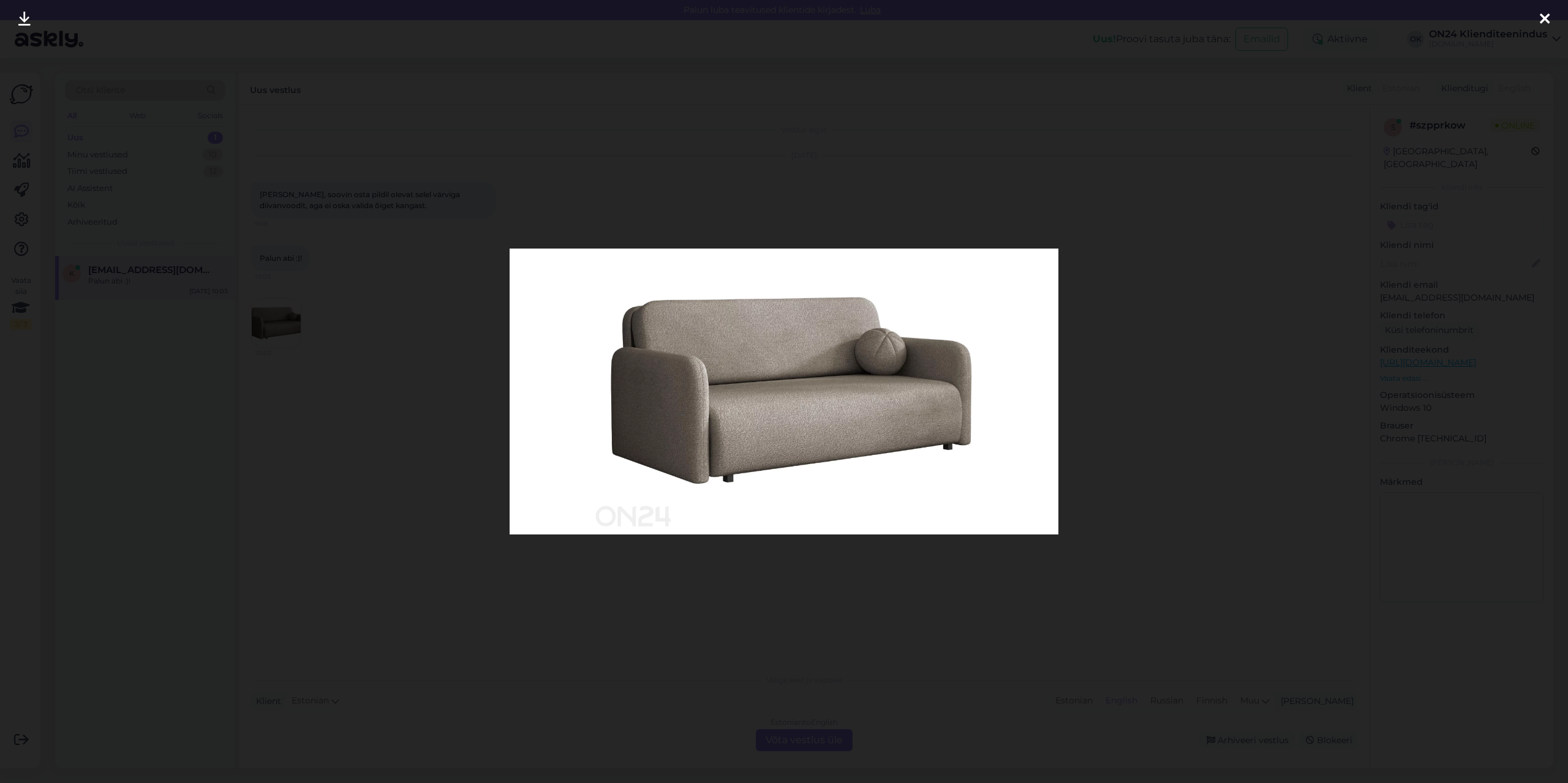
click at [406, 319] on div at bounding box center [784, 391] width 1568 height 783
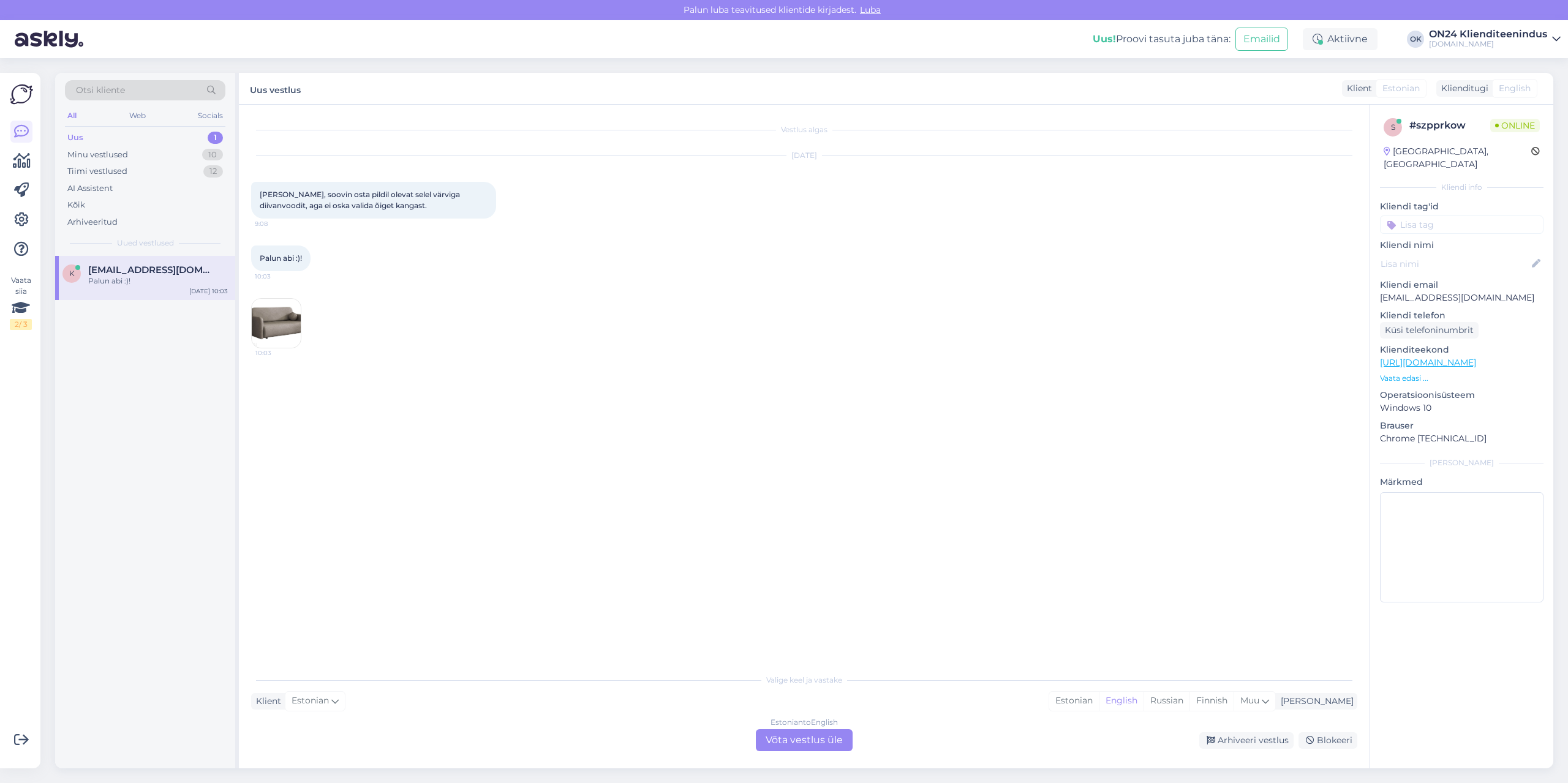
click at [280, 319] on img at bounding box center [277, 324] width 49 height 49
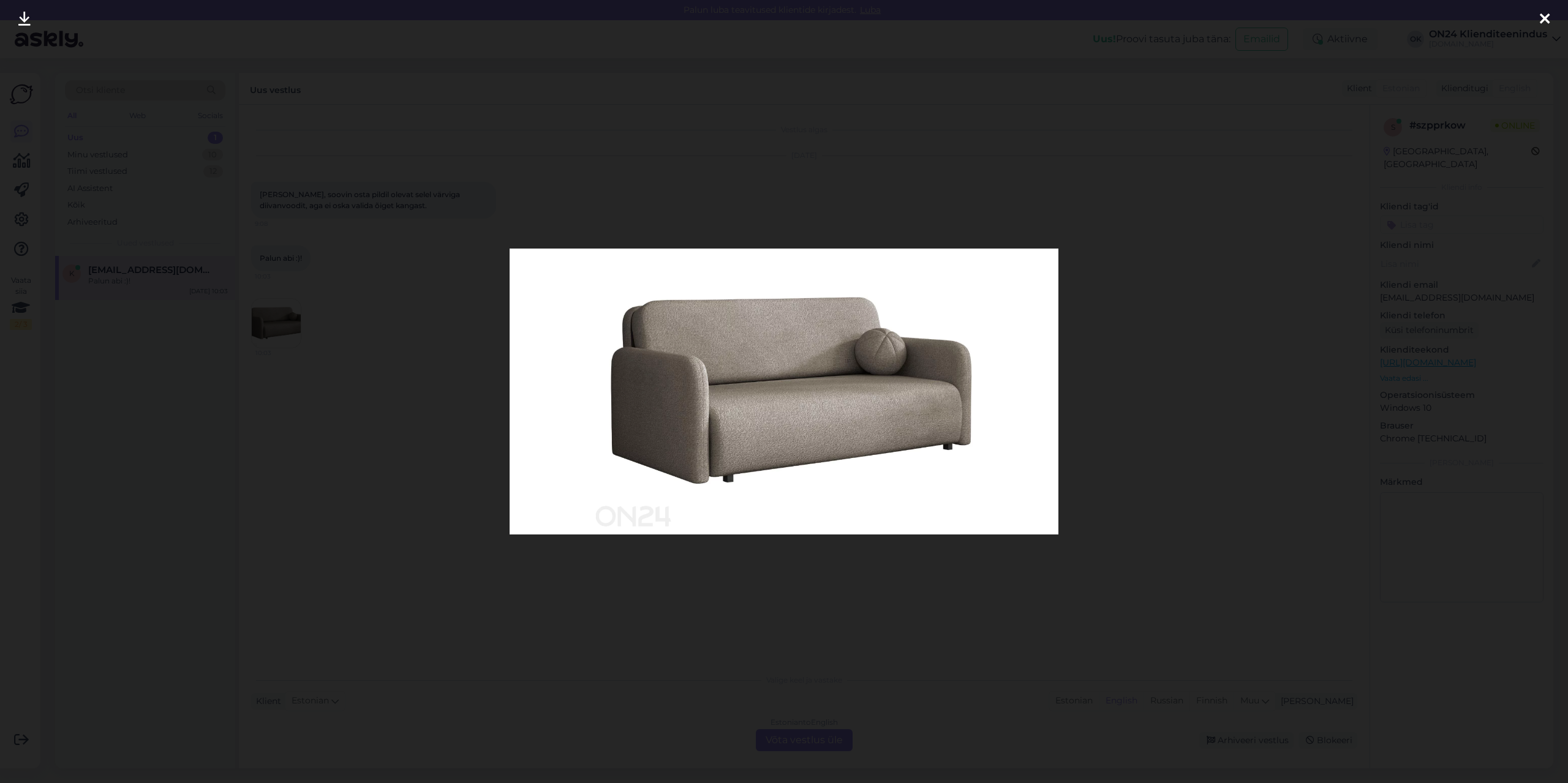
click at [355, 319] on div at bounding box center [784, 391] width 1568 height 783
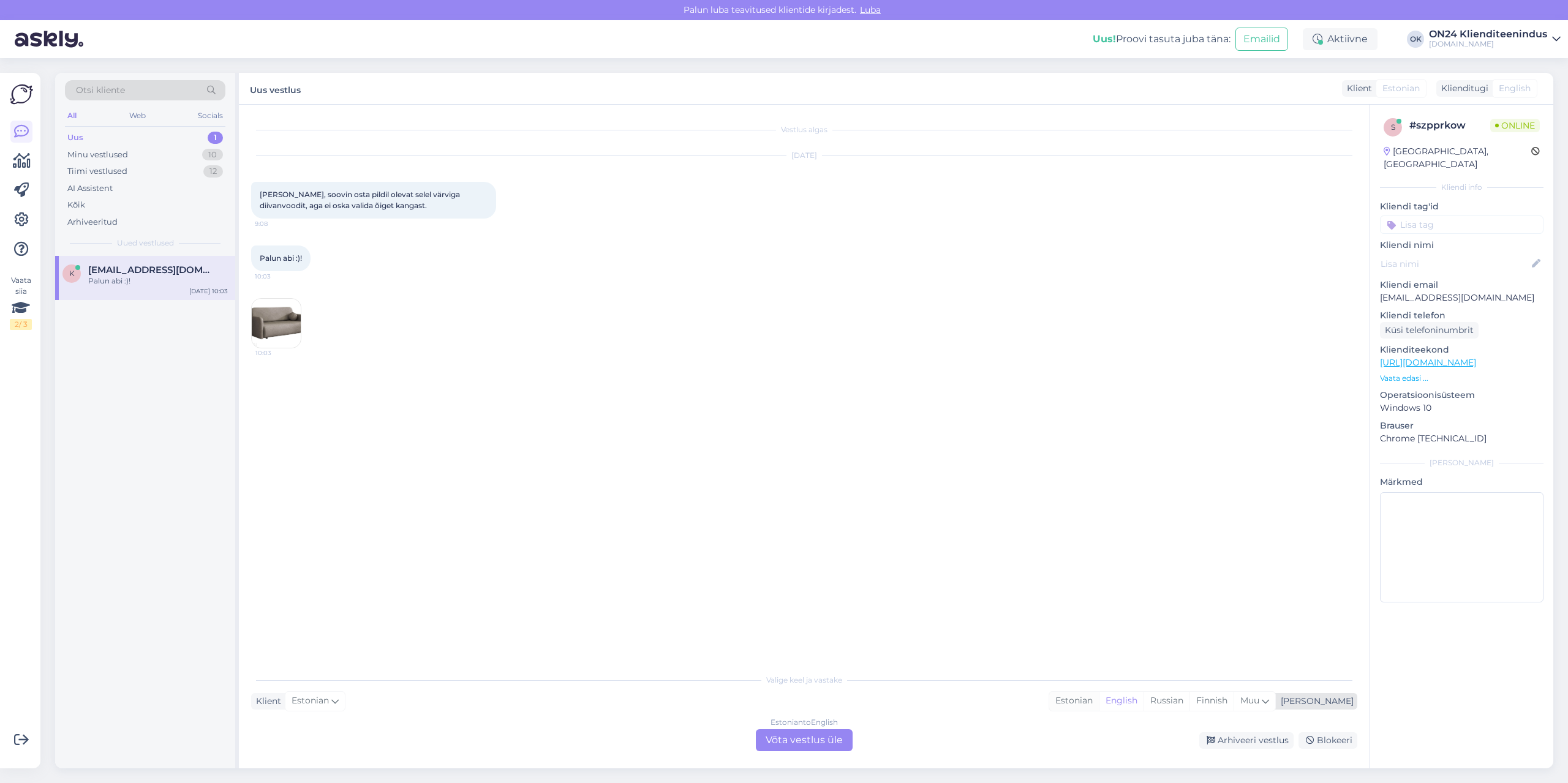
click at [1099, 694] on div "Estonian" at bounding box center [1074, 701] width 49 height 18
click at [840, 737] on div "Estonian to Estonian Võta vestlus üle" at bounding box center [804, 740] width 97 height 22
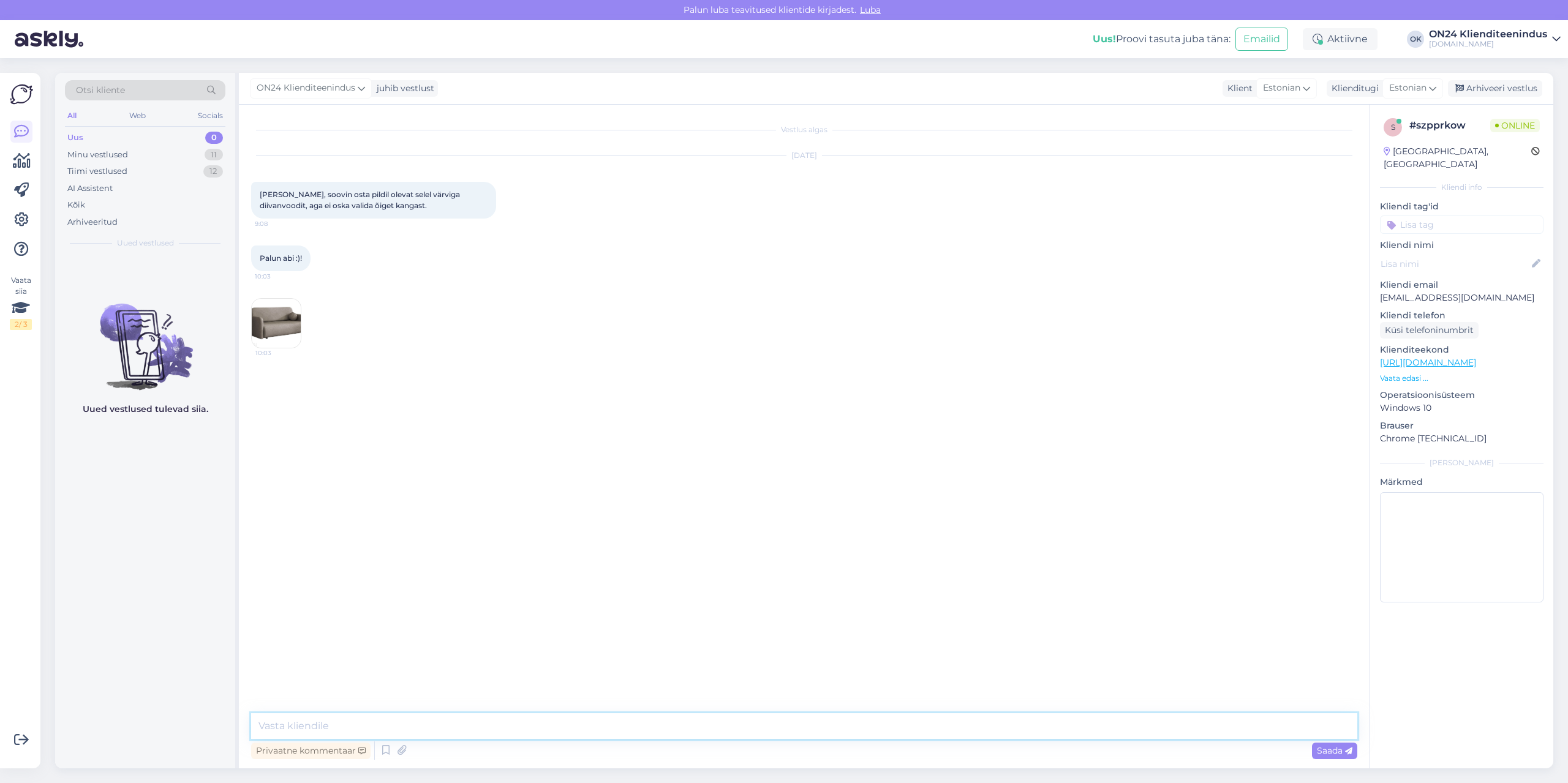
click at [838, 734] on textarea at bounding box center [804, 726] width 1106 height 25
type textarea "Tere! Täpsustan tootjalt üle. [PERSON_NAME], kui saabub vastus."
click at [282, 322] on img at bounding box center [277, 324] width 49 height 49
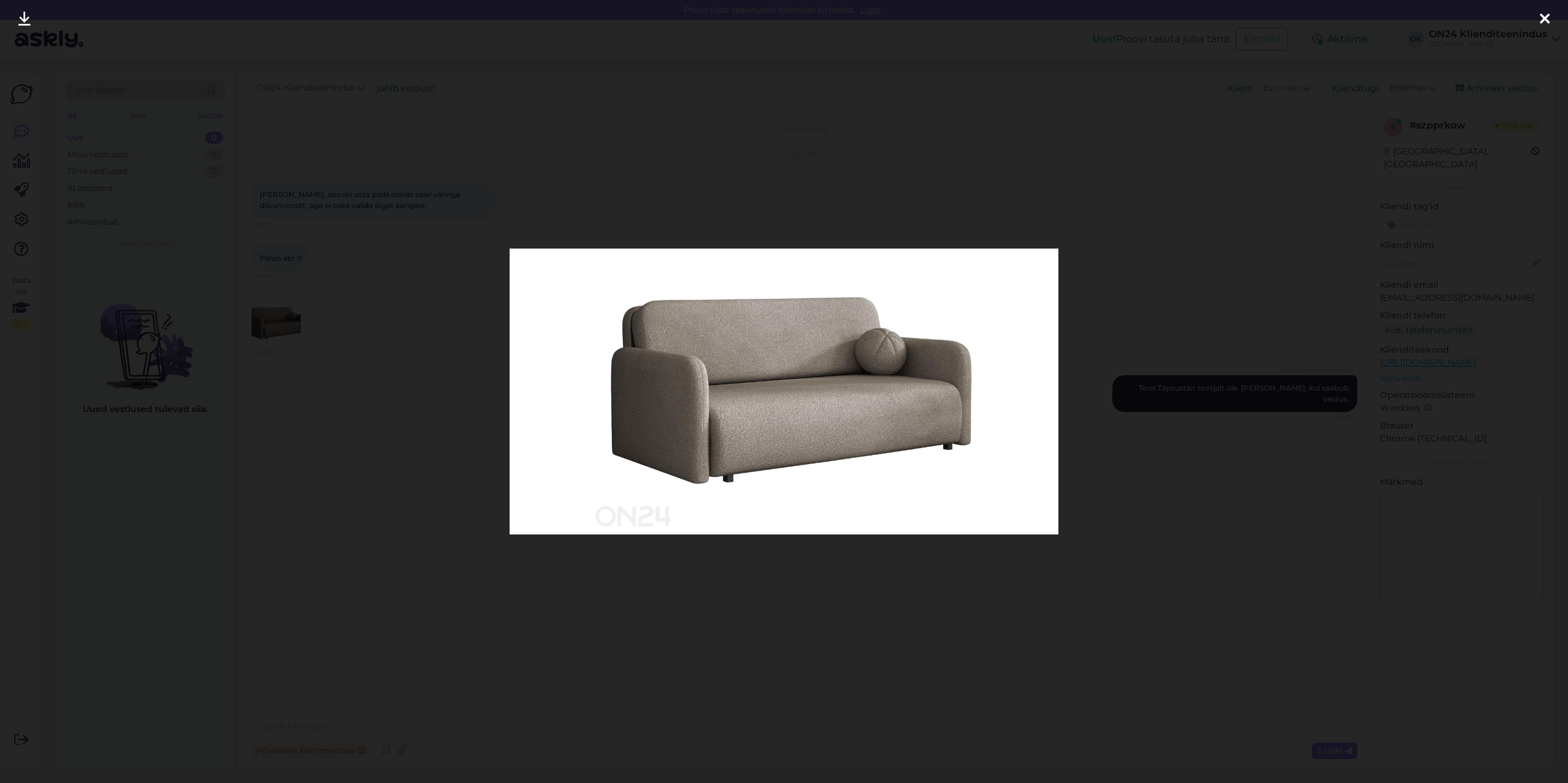
click at [1112, 268] on div at bounding box center [784, 391] width 1568 height 783
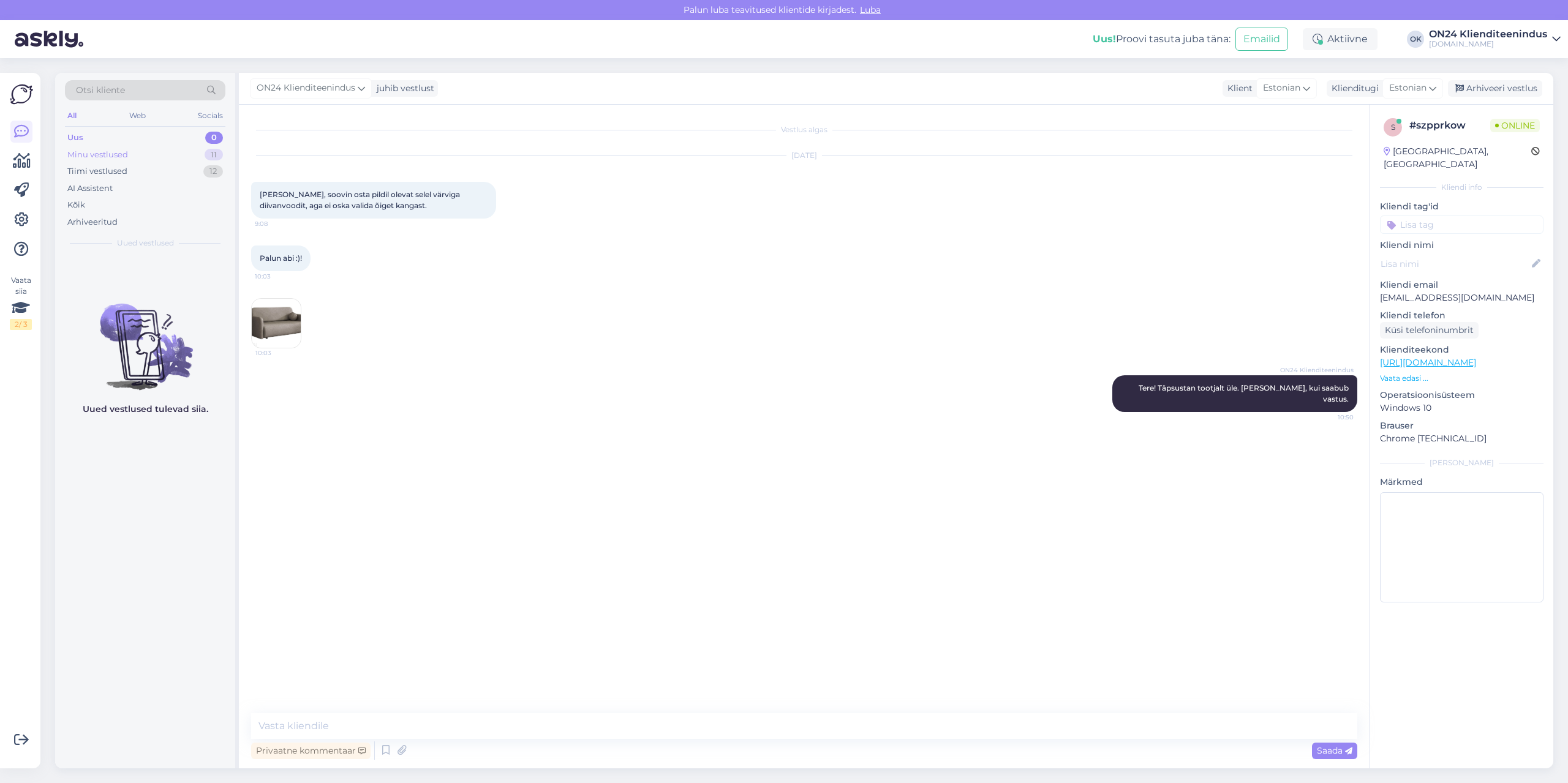
click at [182, 151] on div "Minu vestlused 11" at bounding box center [144, 155] width 160 height 17
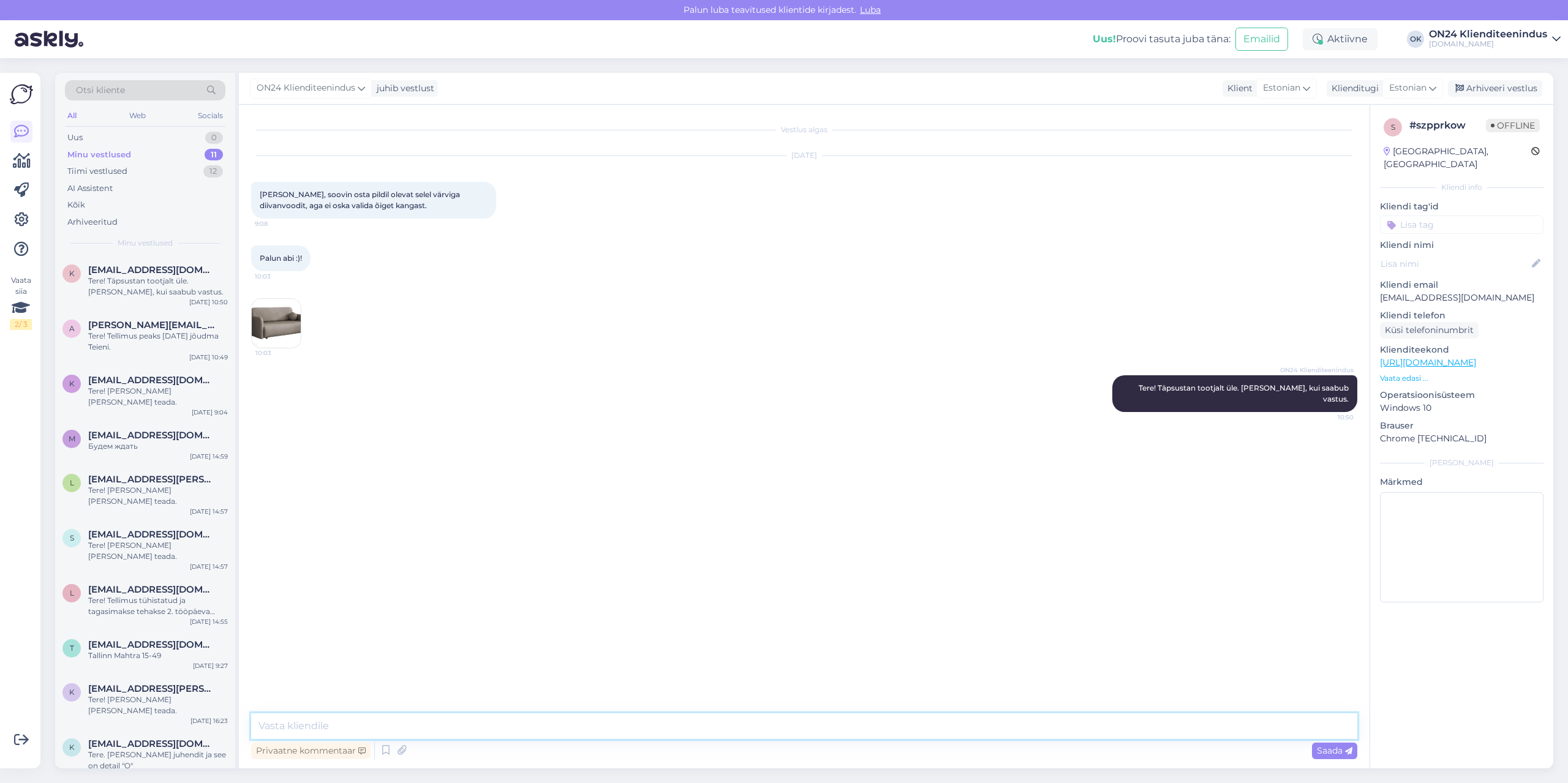
click at [366, 730] on textarea at bounding box center [804, 726] width 1106 height 25
type textarea "See on Velo 623 - beez"
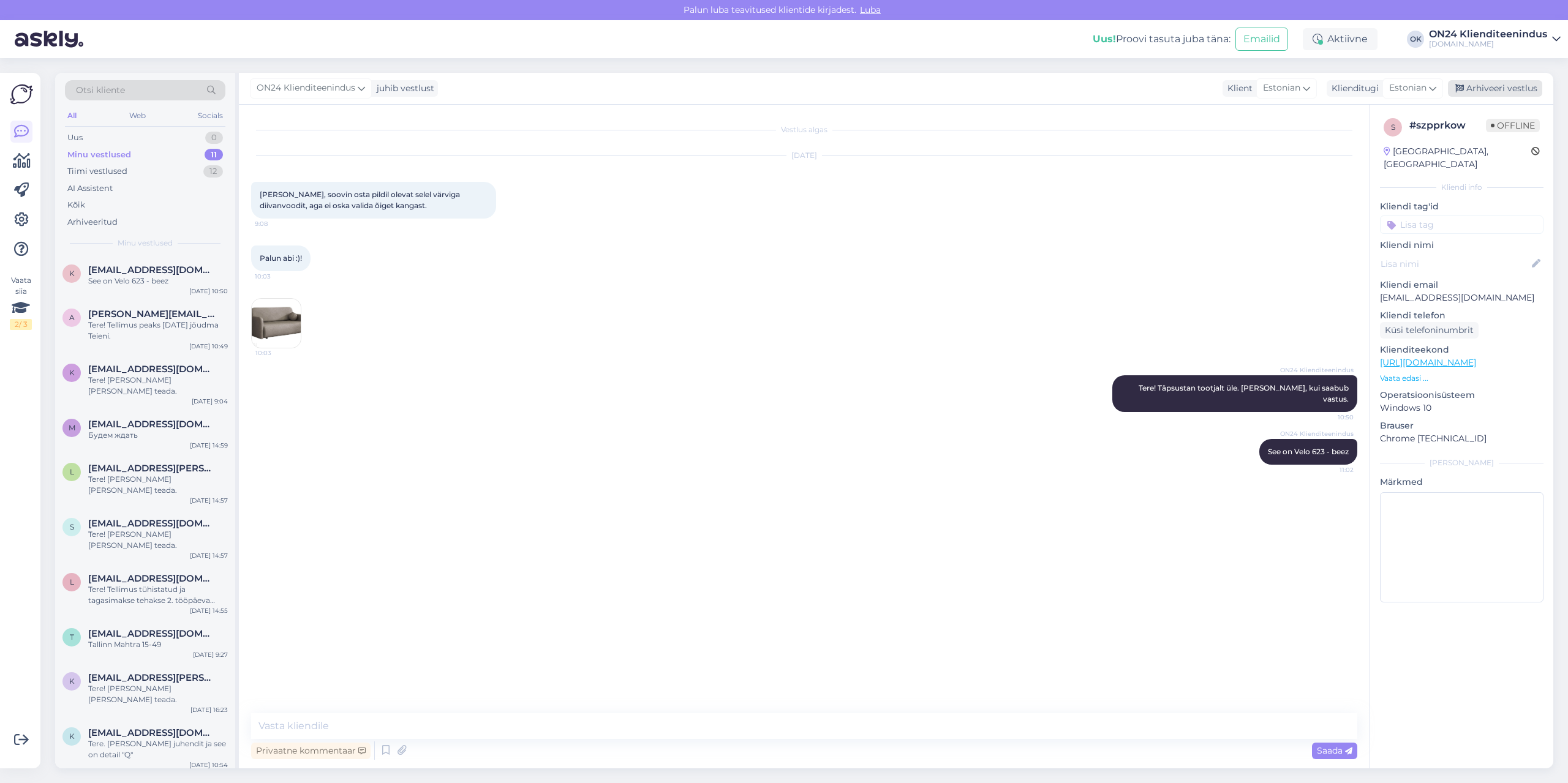
click at [1488, 88] on div "Arhiveeri vestlus" at bounding box center [1495, 89] width 94 height 17
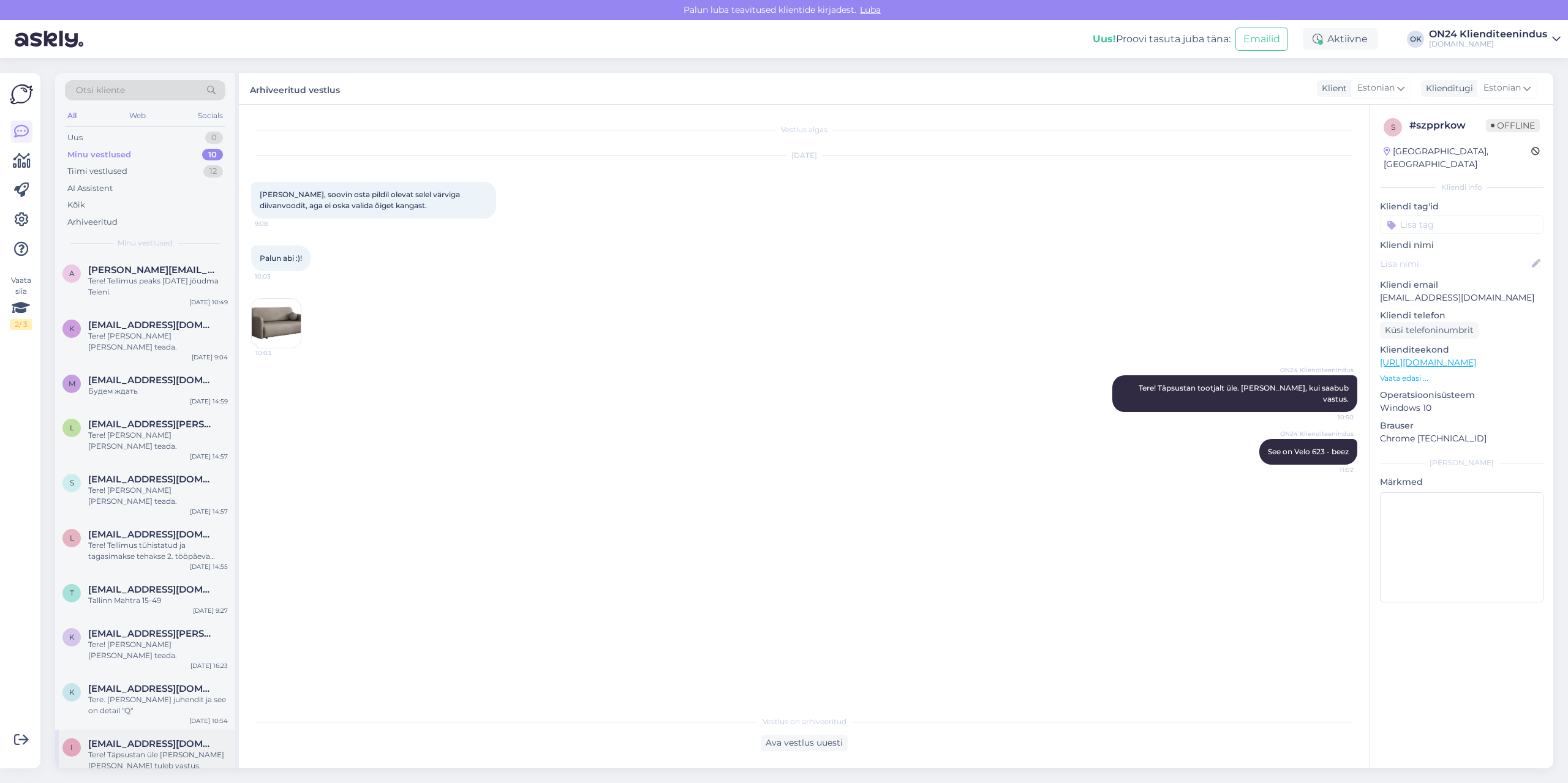
click at [163, 750] on div "Tere! Täpsustan üle [PERSON_NAME] [PERSON_NAME] tuleb vastus." at bounding box center [158, 761] width 139 height 22
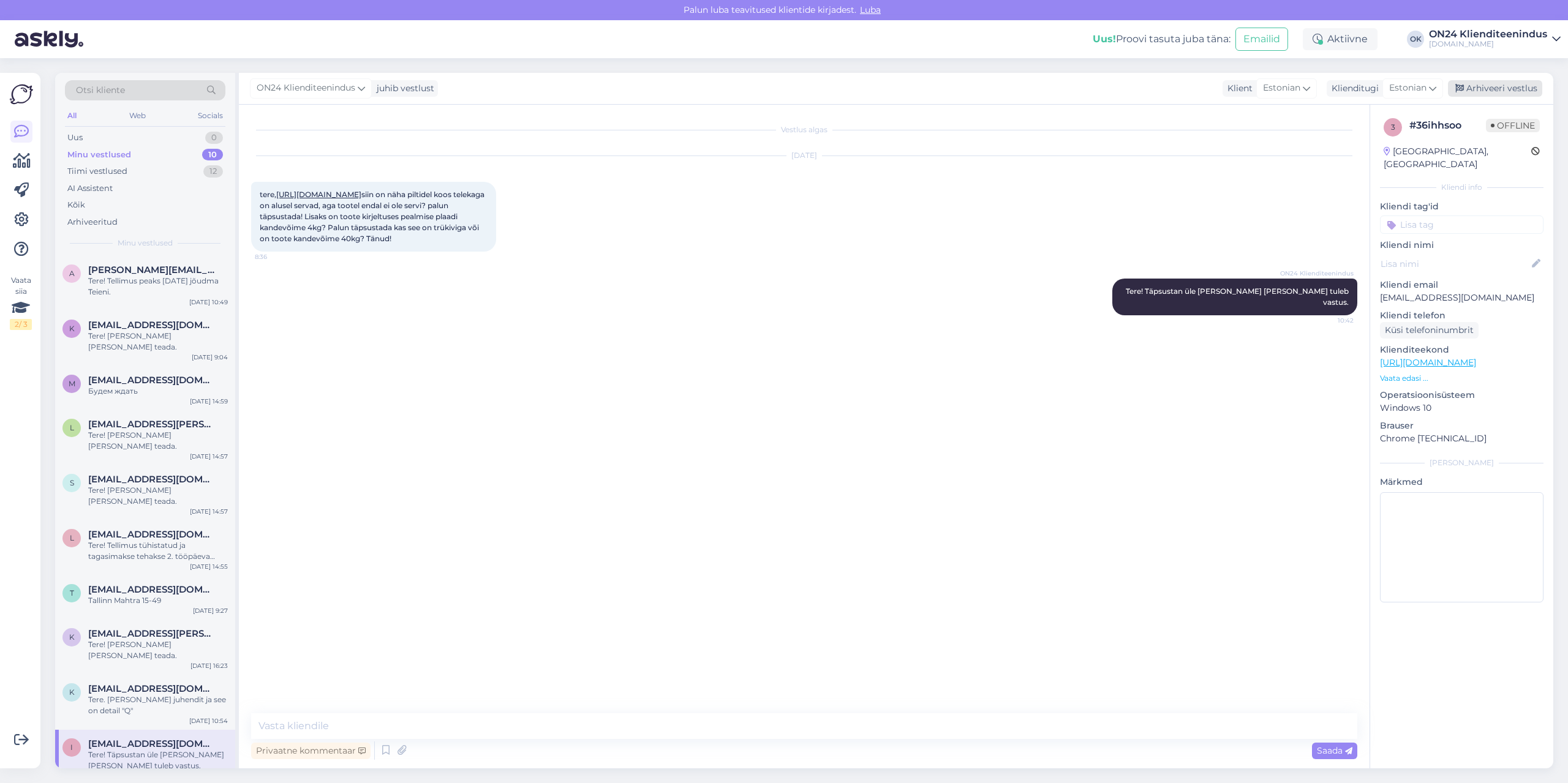
click at [1484, 86] on div "Arhiveeri vestlus" at bounding box center [1495, 89] width 94 height 17
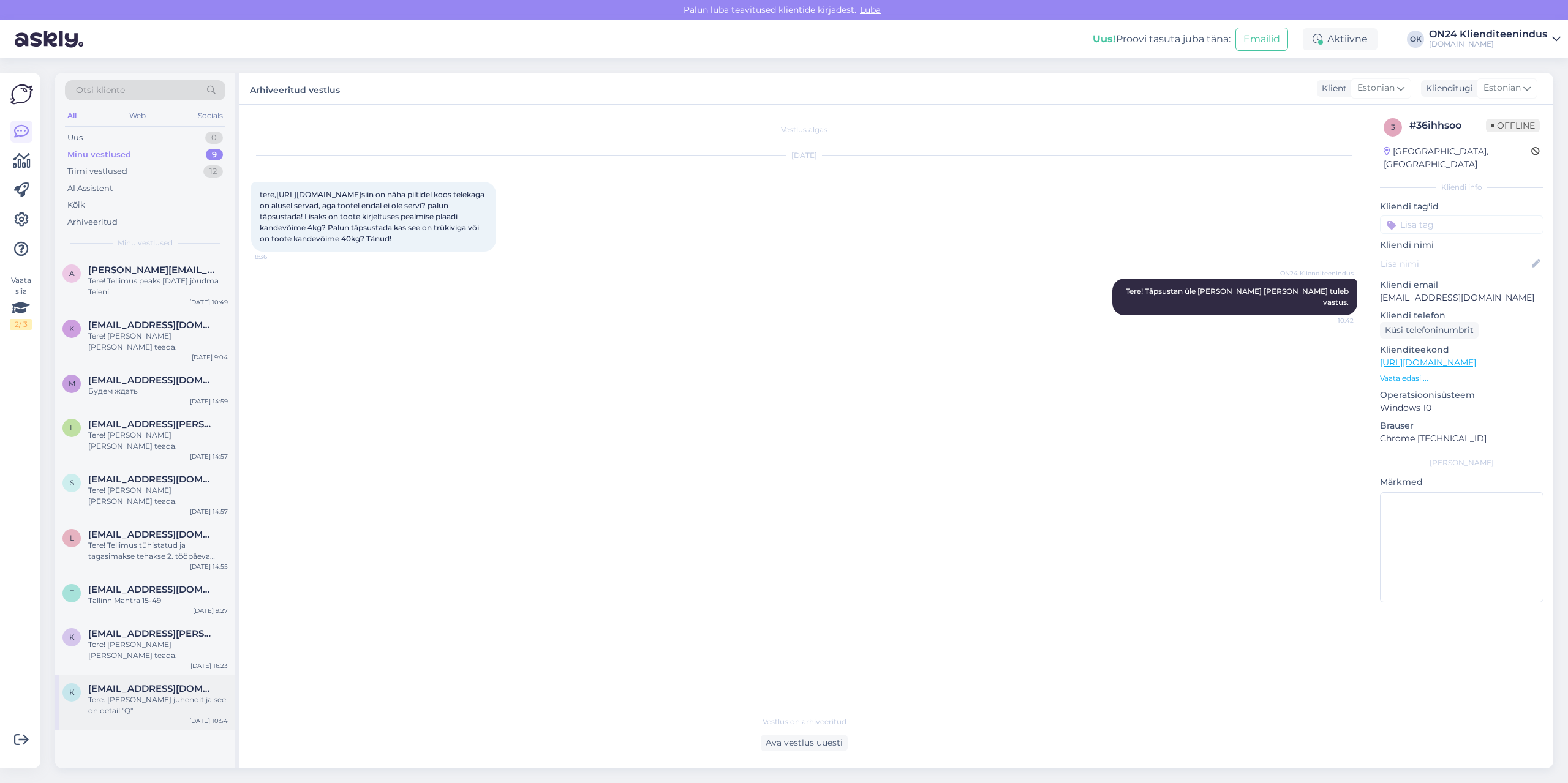
click at [173, 694] on div "Tere. [PERSON_NAME] juhendit ja see on detail "Q"" at bounding box center [158, 705] width 139 height 22
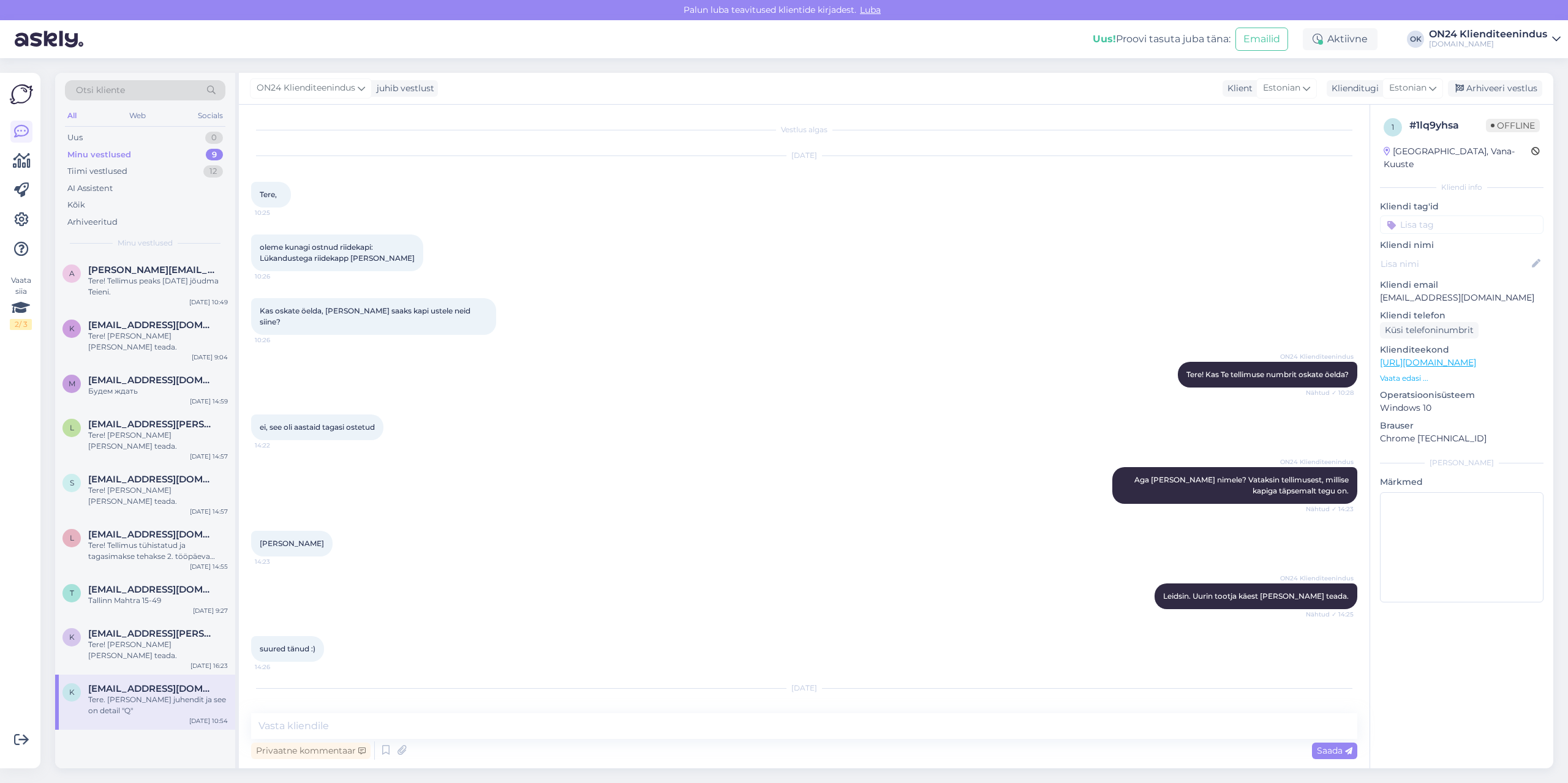
scroll to position [277, 0]
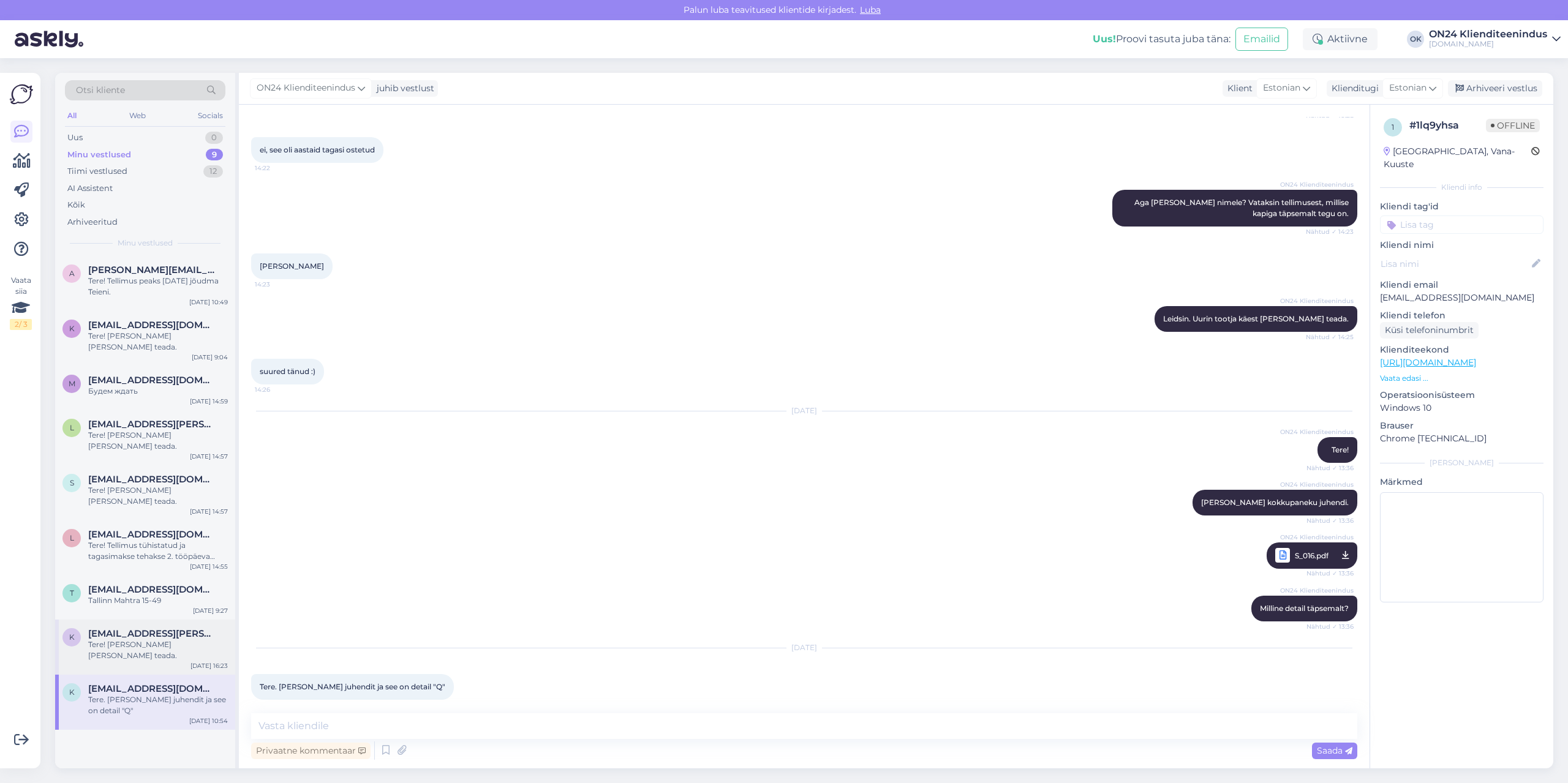
click at [136, 620] on div "k [EMAIL_ADDRESS][PERSON_NAME][DOMAIN_NAME] Tere! [PERSON_NAME] [PERSON_NAME] t…" at bounding box center [145, 647] width 180 height 55
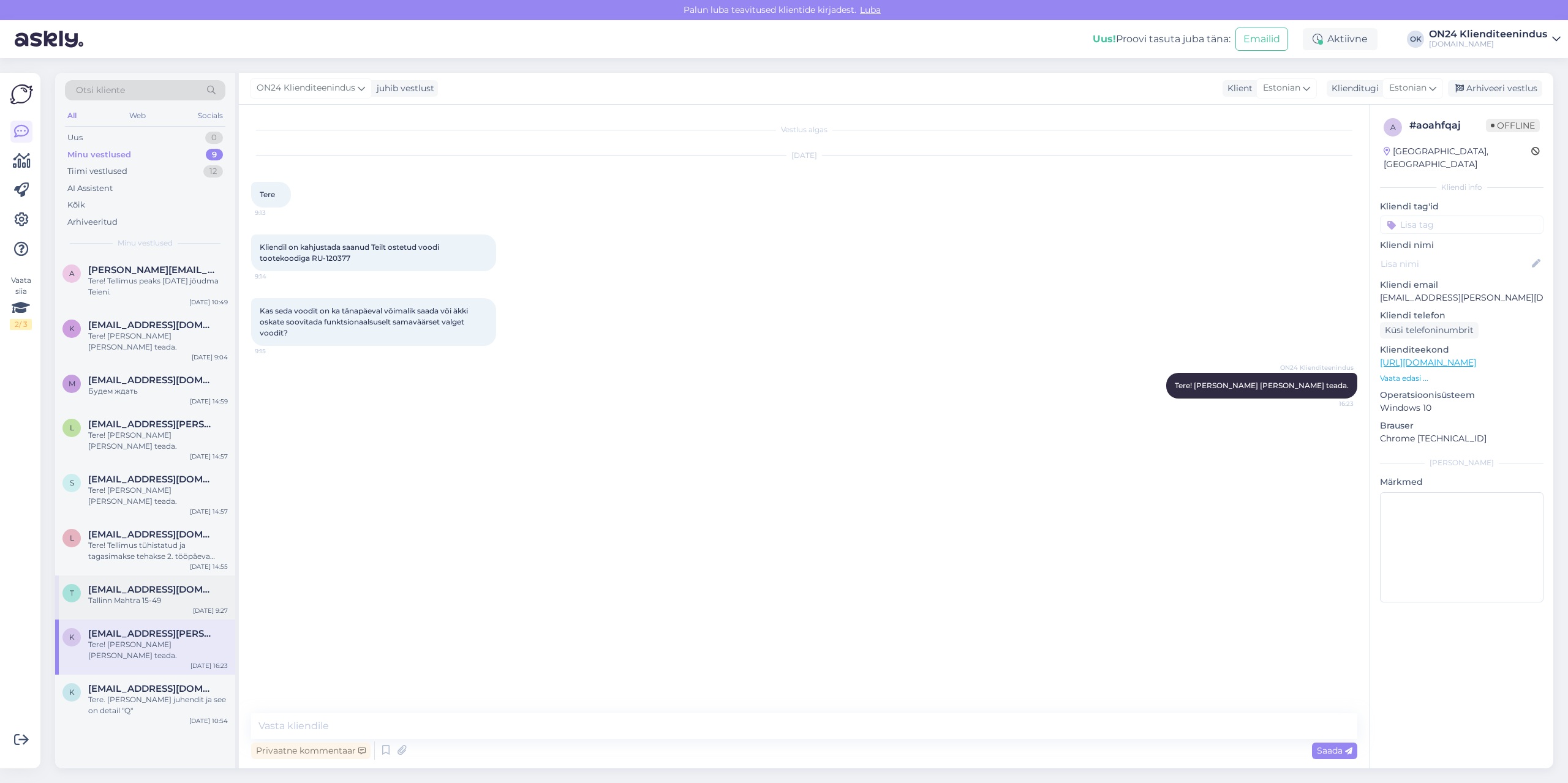
click at [139, 584] on span "[EMAIL_ADDRESS][DOMAIN_NAME]" at bounding box center [152, 589] width 128 height 11
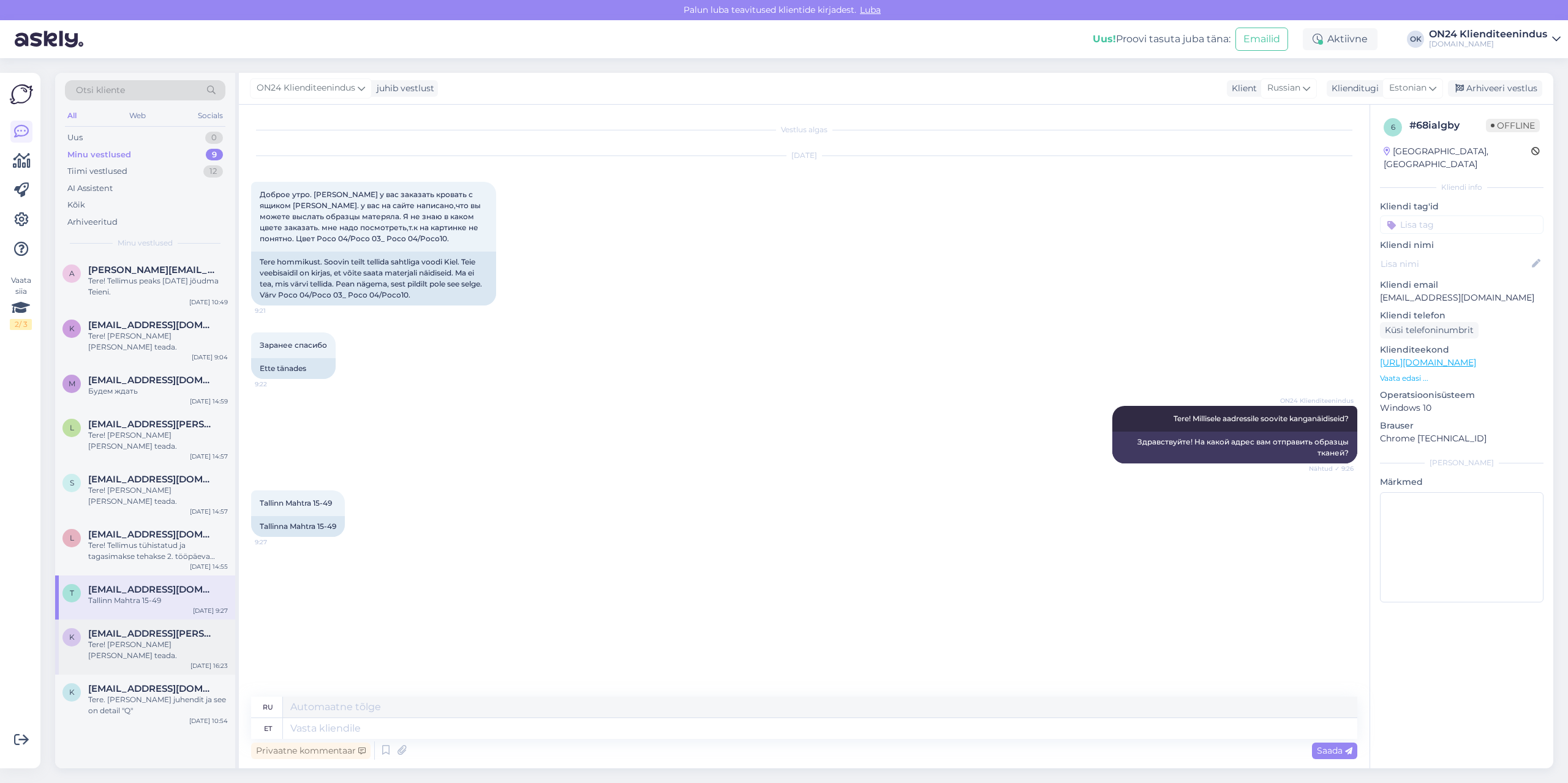
click at [142, 628] on span "[EMAIL_ADDRESS][PERSON_NAME][DOMAIN_NAME]" at bounding box center [152, 634] width 128 height 11
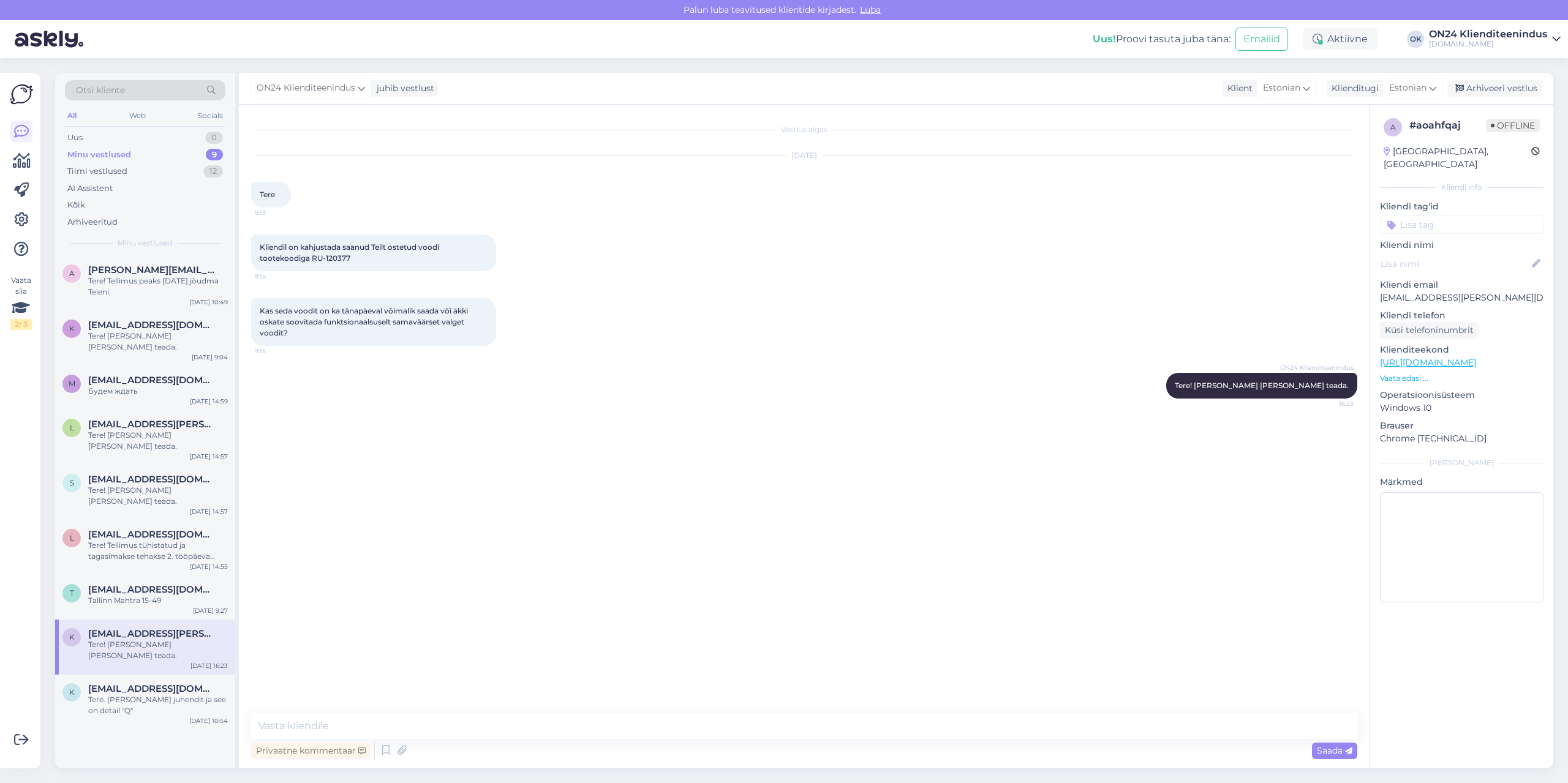
click at [335, 255] on span "Kliendil on kahjustada saanud Teilt ostetud voodi tootekoodiga RU-120377" at bounding box center [351, 253] width 181 height 20
copy div "120377 9:14"
click at [350, 722] on textarea at bounding box center [804, 726] width 1106 height 25
paste textarea "[URL][DOMAIN_NAME]"
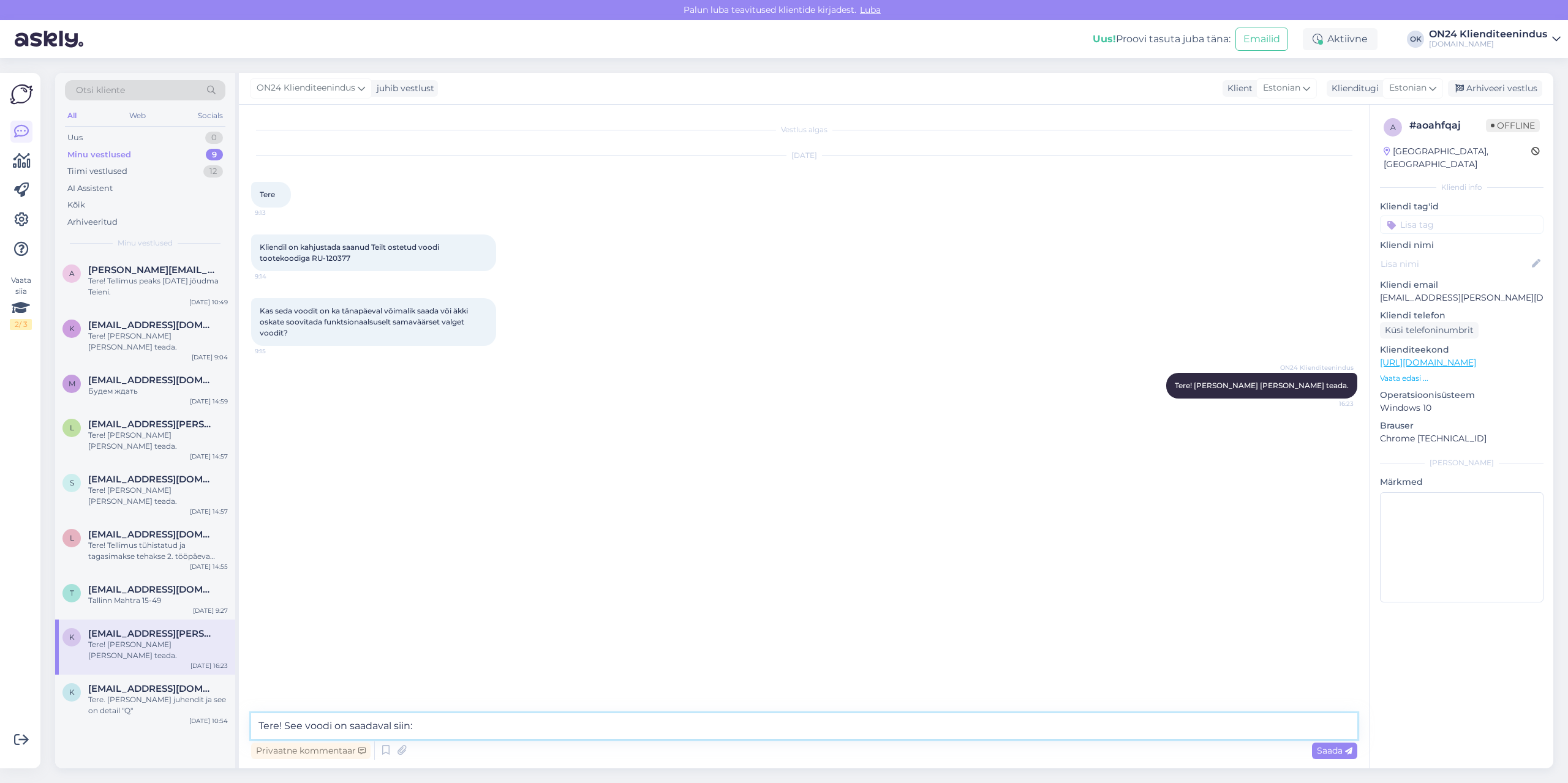
type textarea "Tere! See voodi on saadaval siin: [URL][DOMAIN_NAME]"
click at [319, 737] on textarea at bounding box center [804, 726] width 1106 height 25
type textarea "Meil on saadaval sellised:"
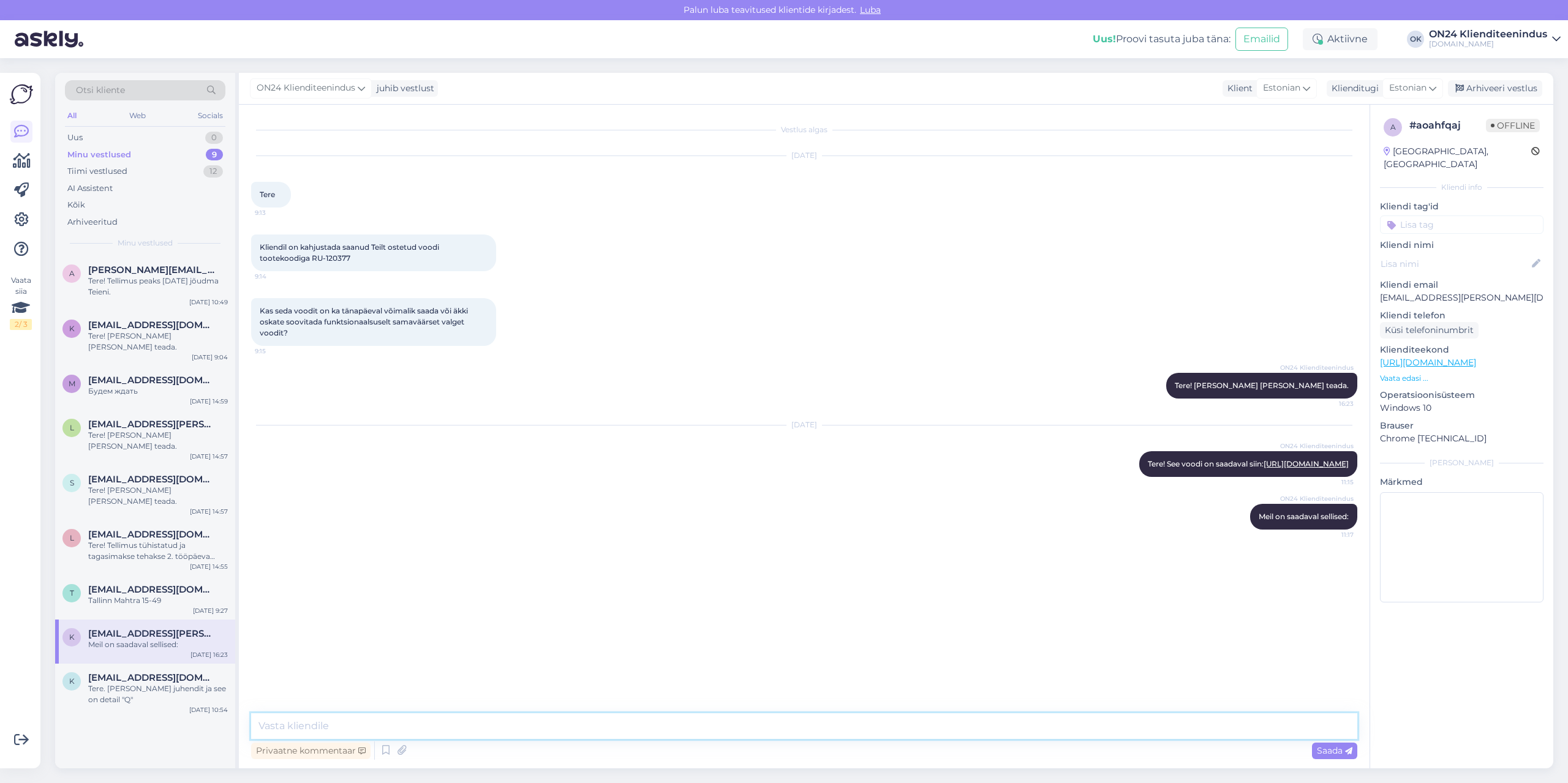
paste textarea "[URL][DOMAIN_NAME][US_STATE]"
type textarea "[URL][DOMAIN_NAME][US_STATE]"
paste textarea "[URL][DOMAIN_NAME][US_STATE]"
type textarea "[URL][DOMAIN_NAME][US_STATE]"
paste textarea "[URL][DOMAIN_NAME]"
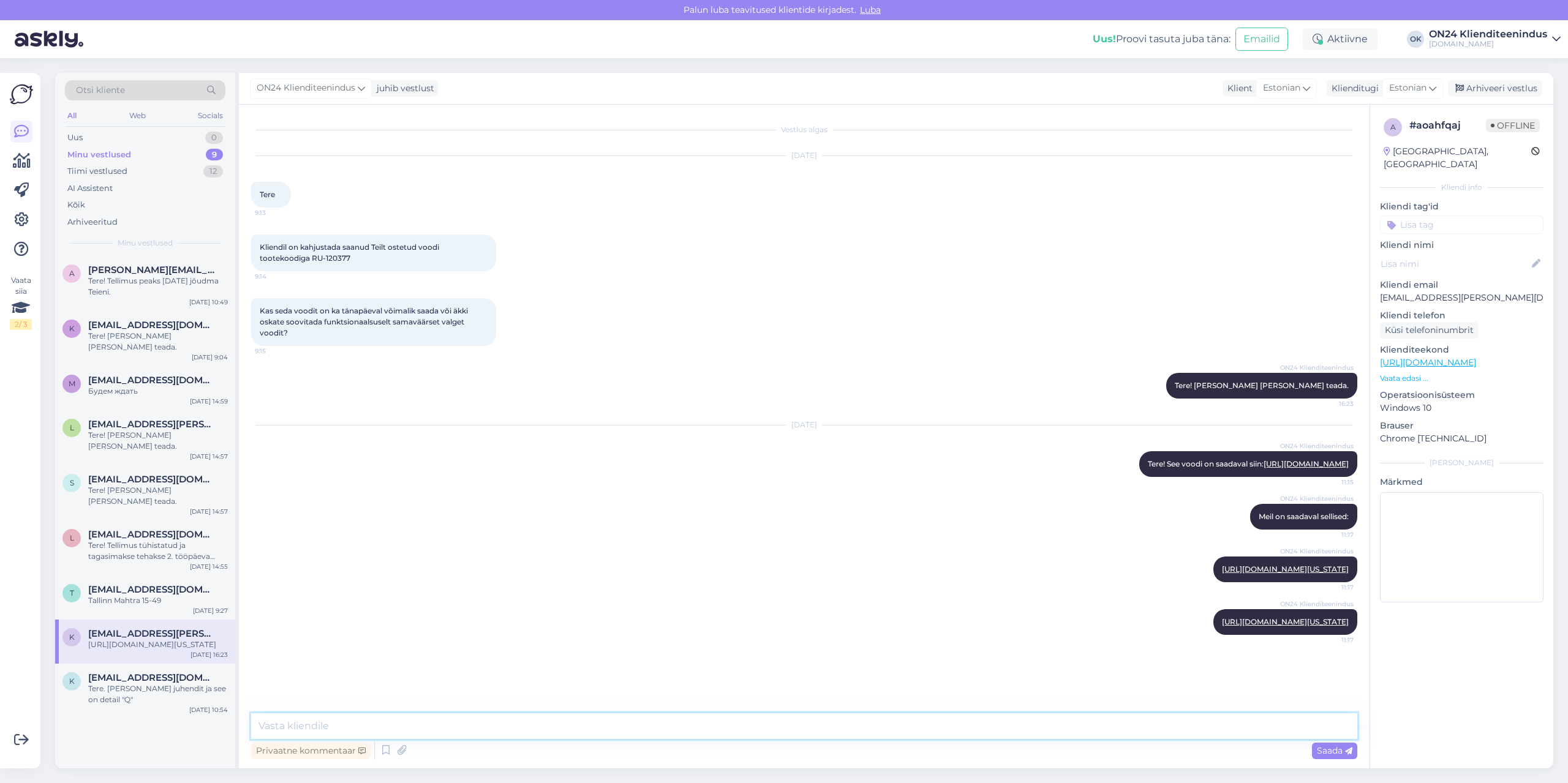
type textarea "[URL][DOMAIN_NAME]"
click at [1474, 86] on div "Arhiveeri vestlus" at bounding box center [1495, 89] width 94 height 17
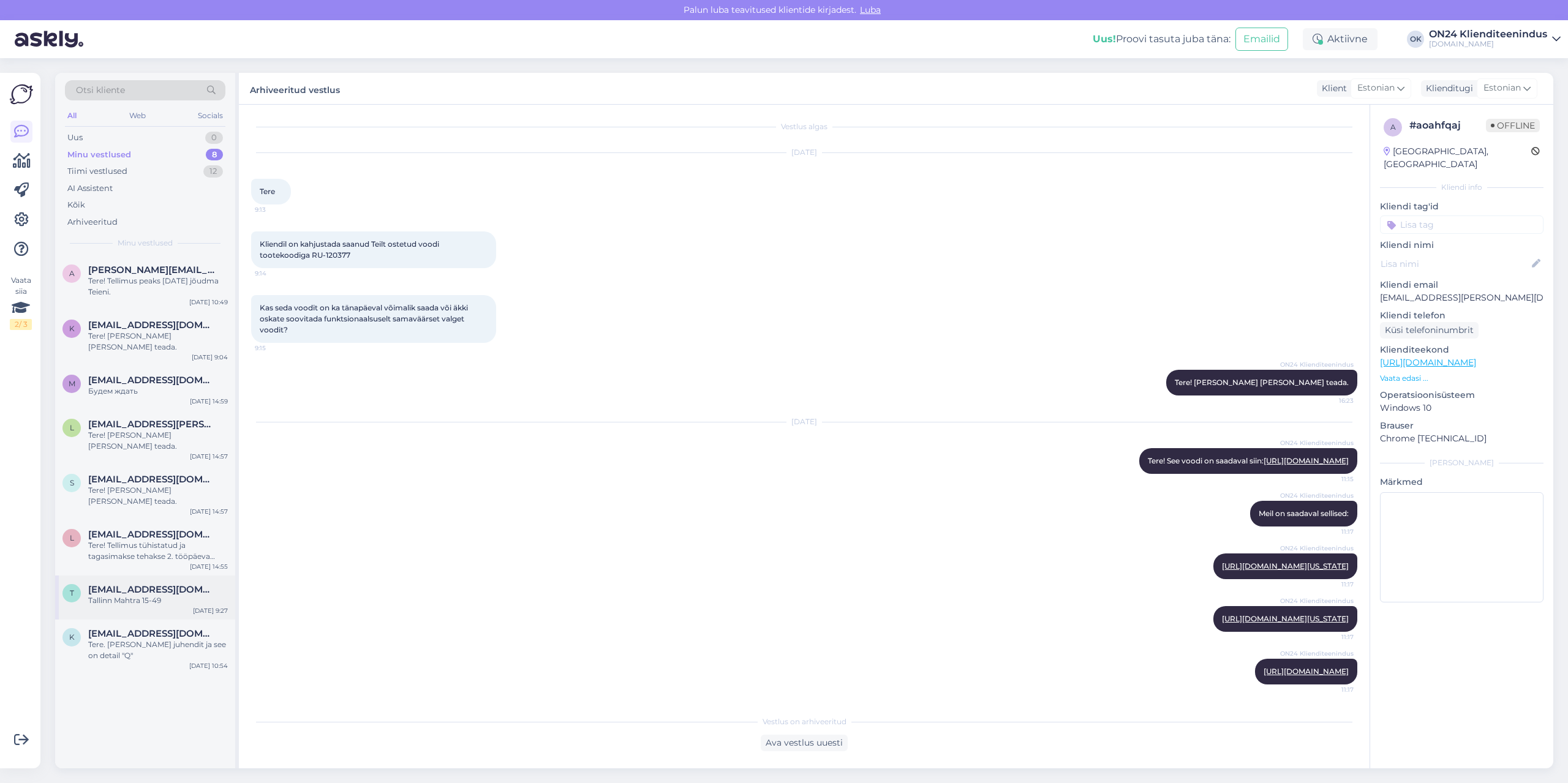
click at [134, 595] on div "Tallinn Mahtra 15-49" at bounding box center [158, 600] width 139 height 11
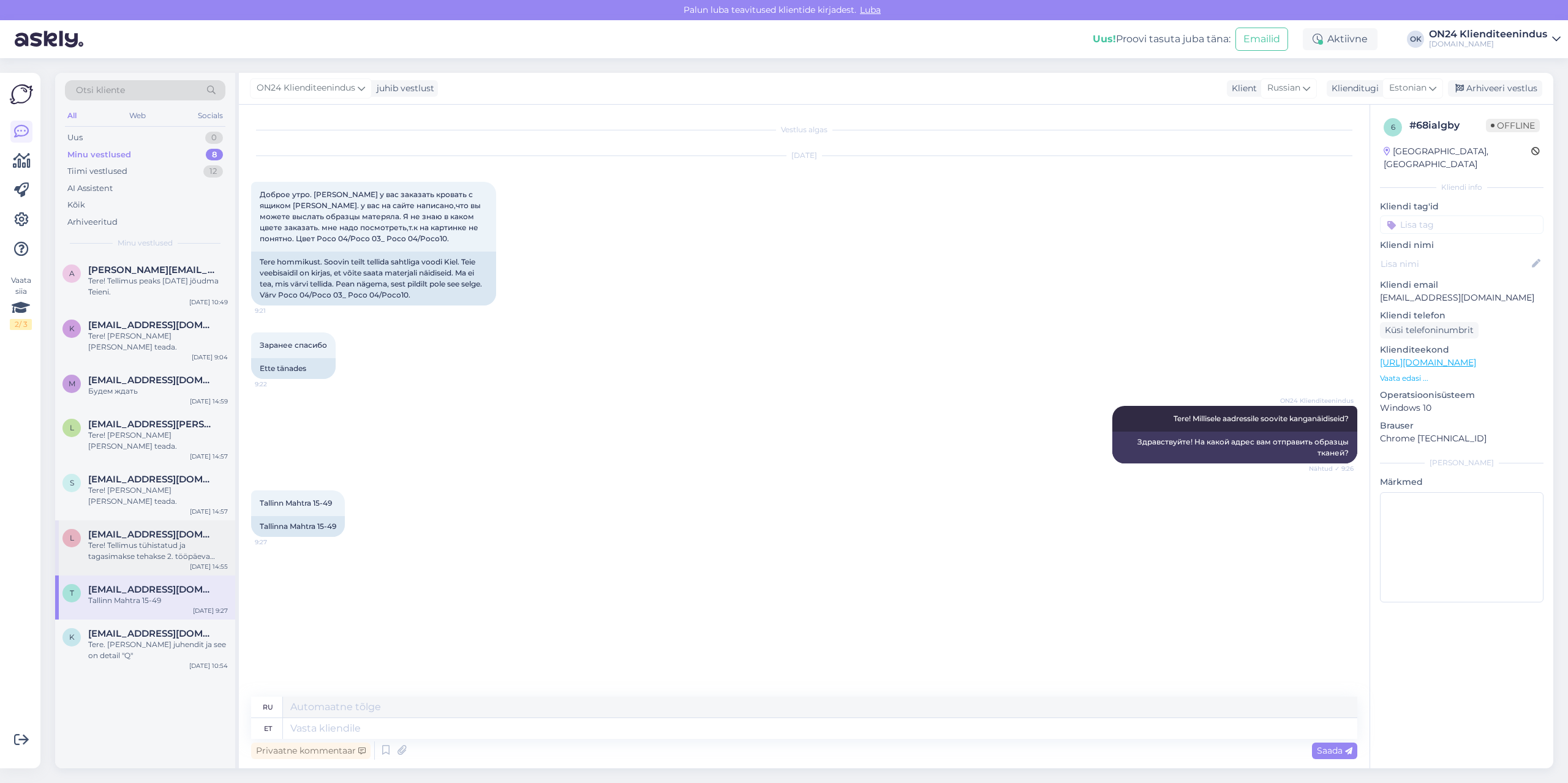
click at [139, 540] on div "Tere! Tellimus tühistatud ja tagasimakse tehakse 2. tööpäeva jooksul." at bounding box center [158, 551] width 139 height 22
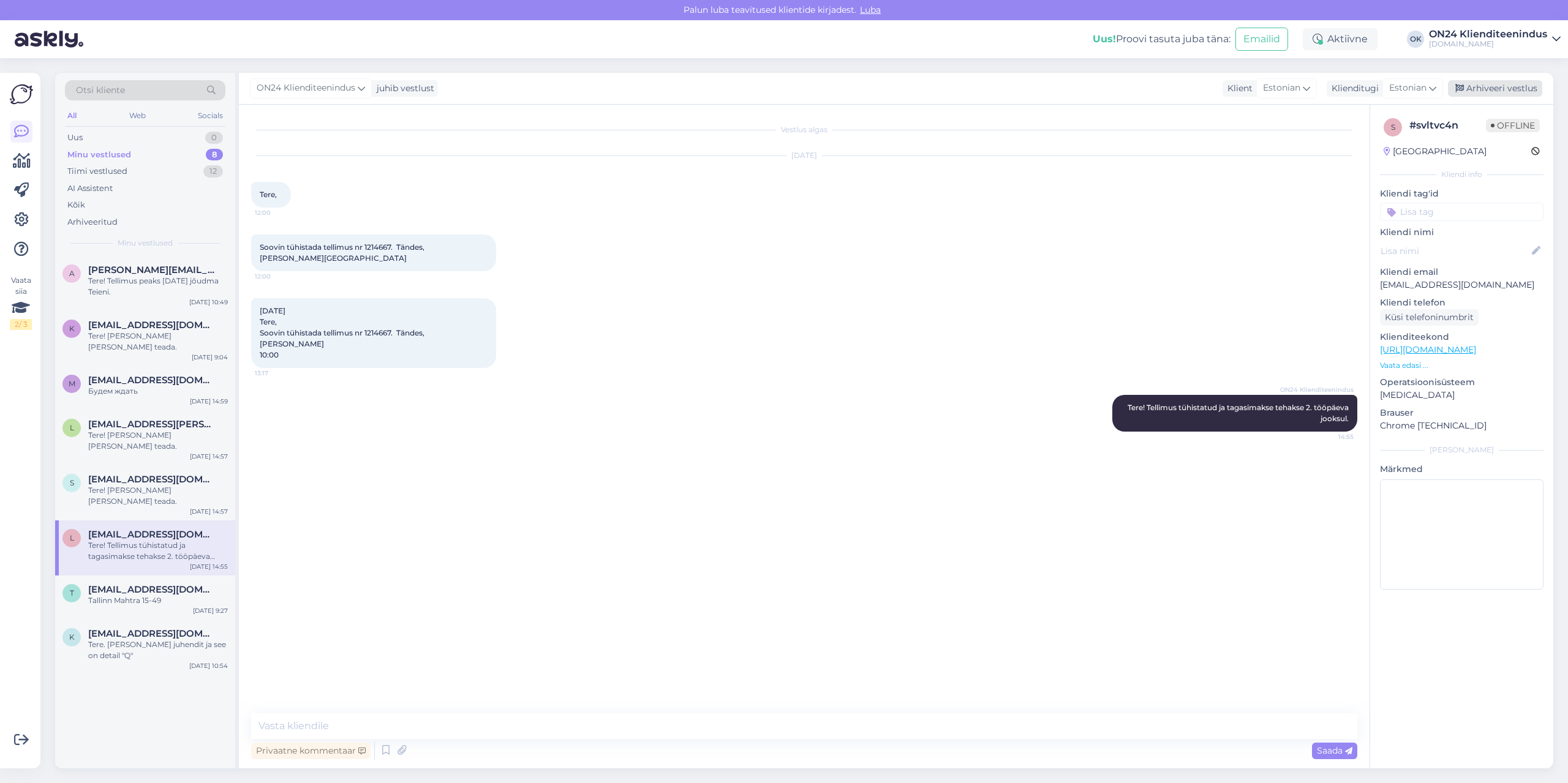
click at [1500, 85] on div "Arhiveeri vestlus" at bounding box center [1495, 89] width 94 height 17
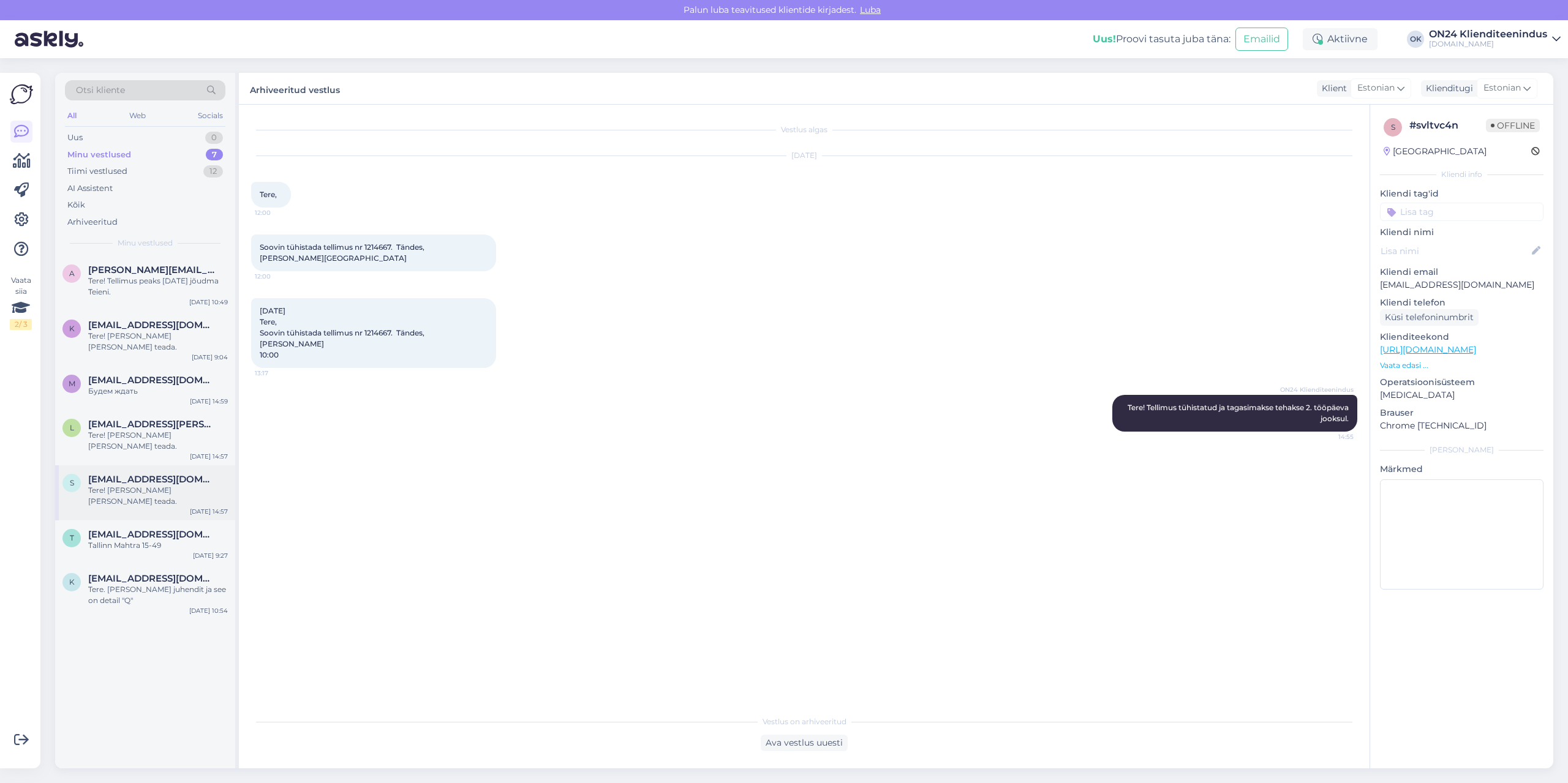
click at [188, 485] on div "Tere! [PERSON_NAME] [PERSON_NAME] teada." at bounding box center [158, 496] width 139 height 22
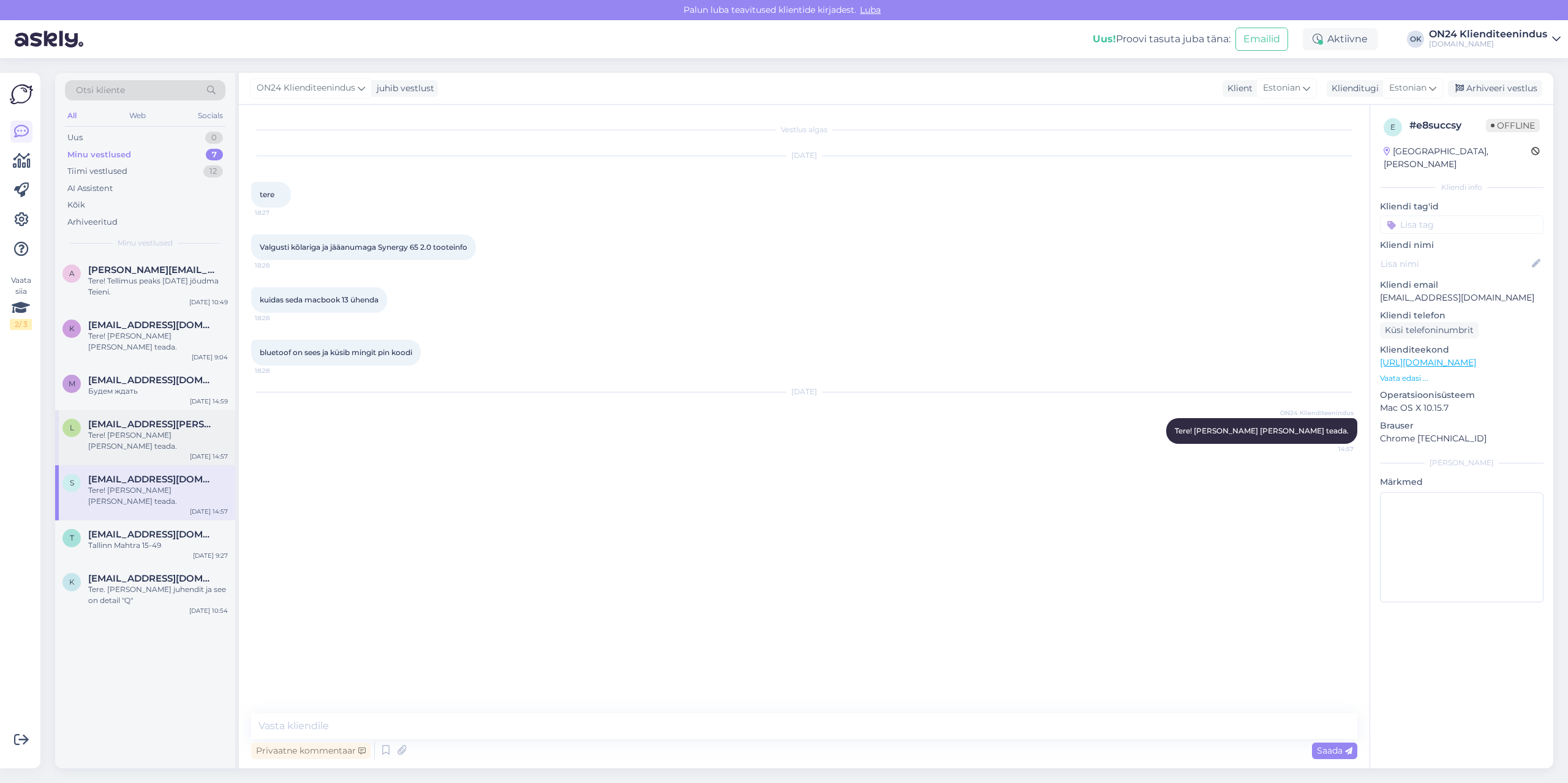
click at [187, 419] on span "[EMAIL_ADDRESS][PERSON_NAME][DOMAIN_NAME]" at bounding box center [152, 424] width 128 height 11
